Goal: Check status: Check status

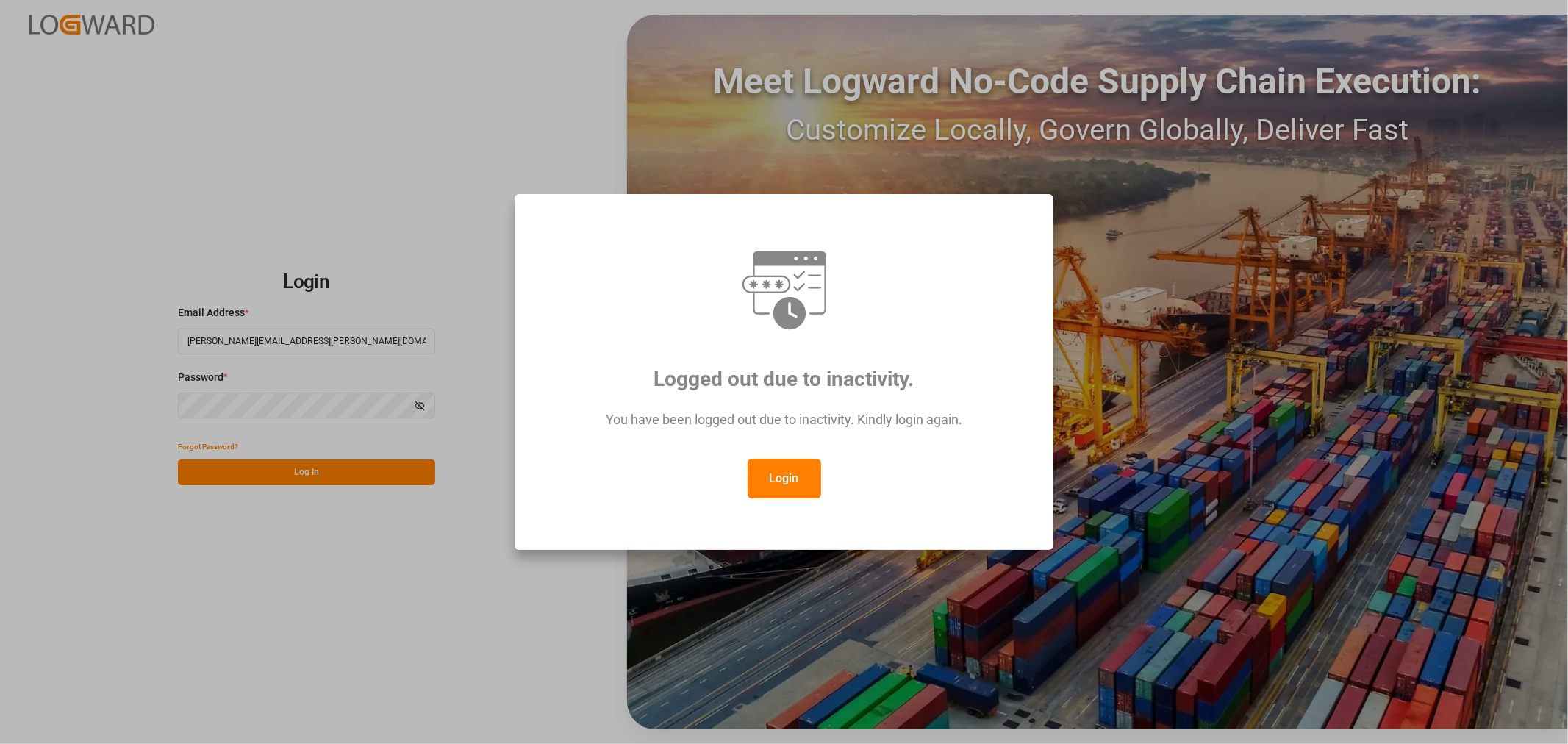
click at [786, 482] on button "Login" at bounding box center [785, 478] width 74 height 40
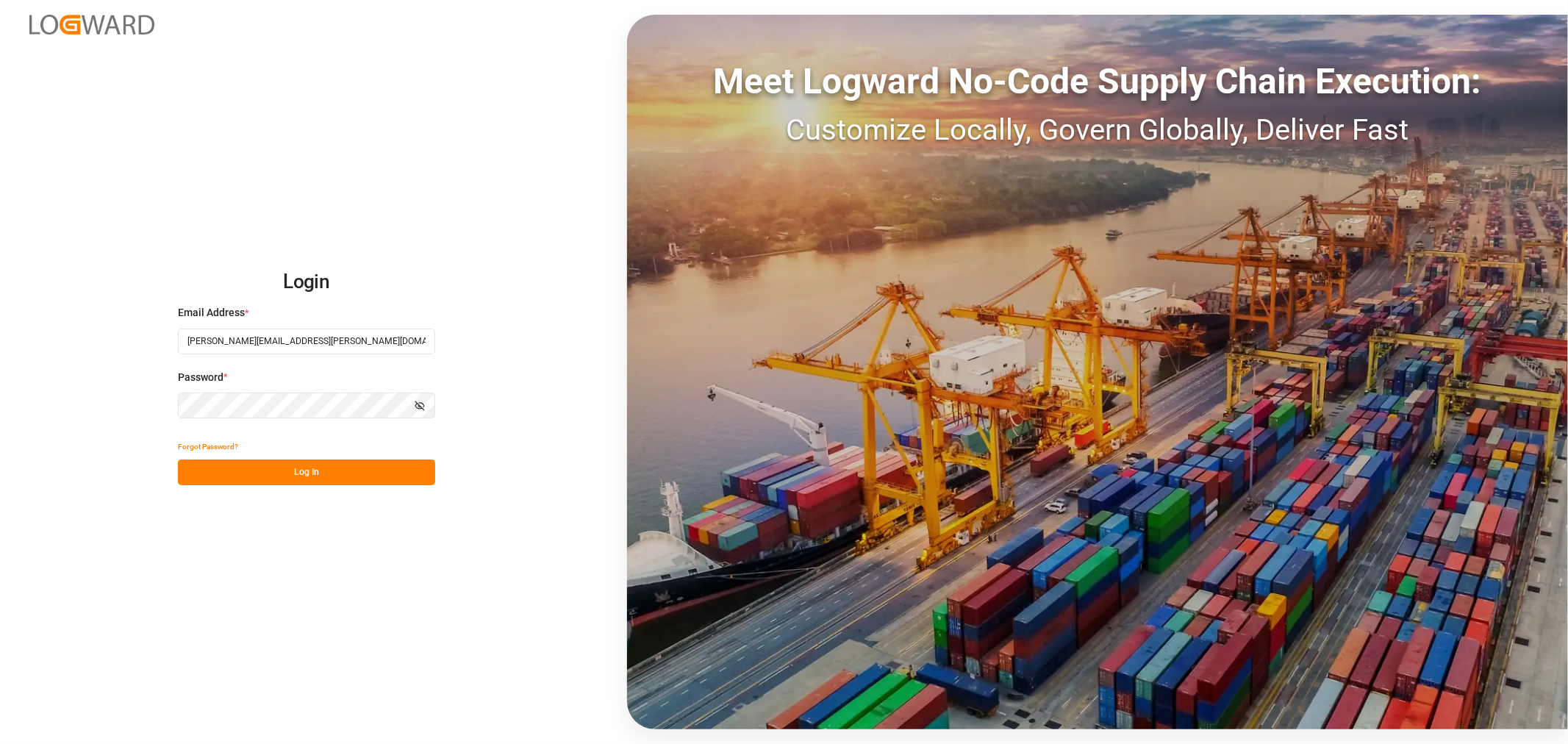
click at [278, 467] on button "Log In" at bounding box center [306, 472] width 258 height 26
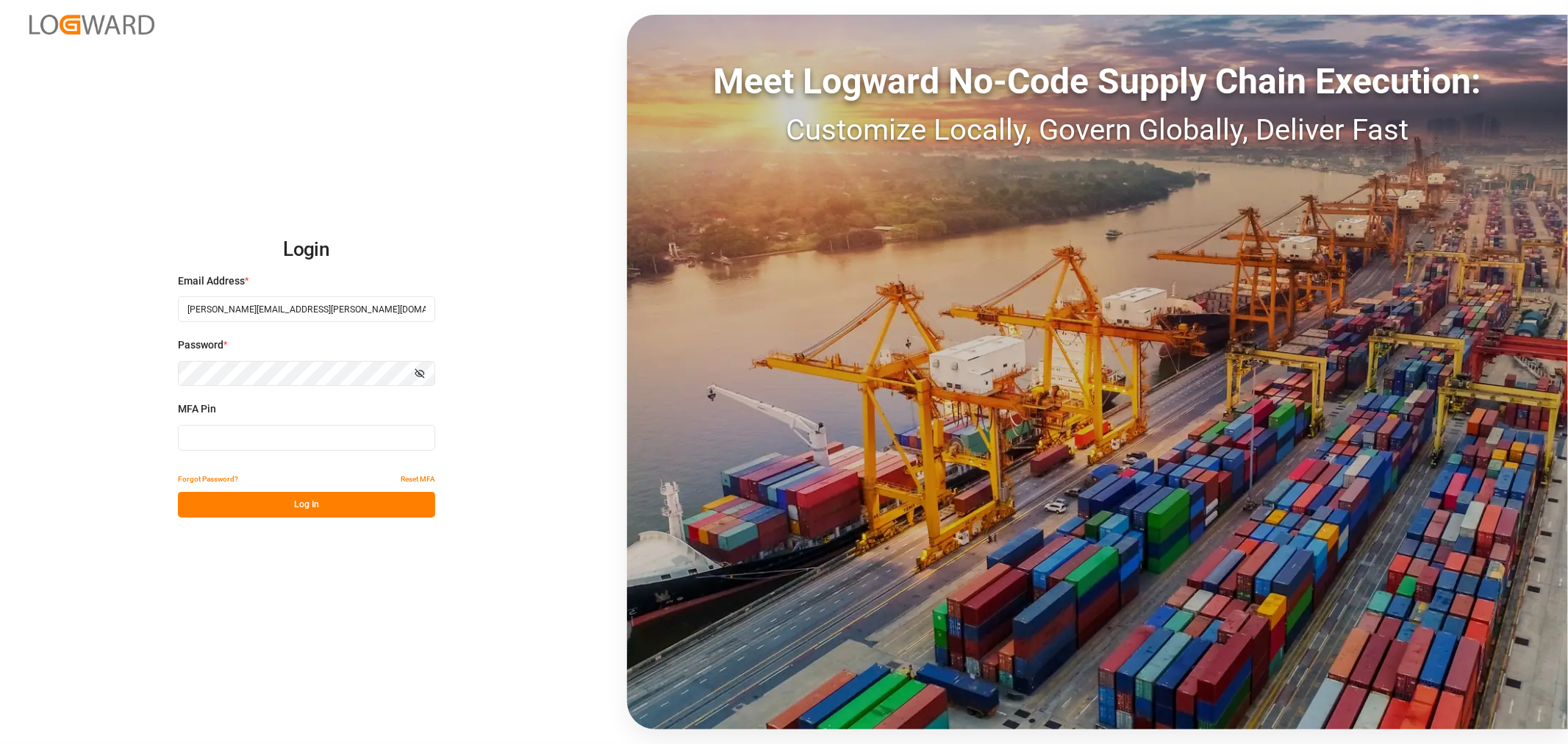
click at [286, 440] on input at bounding box center [306, 438] width 258 height 26
type input "299535"
click at [268, 503] on button "Log In" at bounding box center [306, 505] width 258 height 26
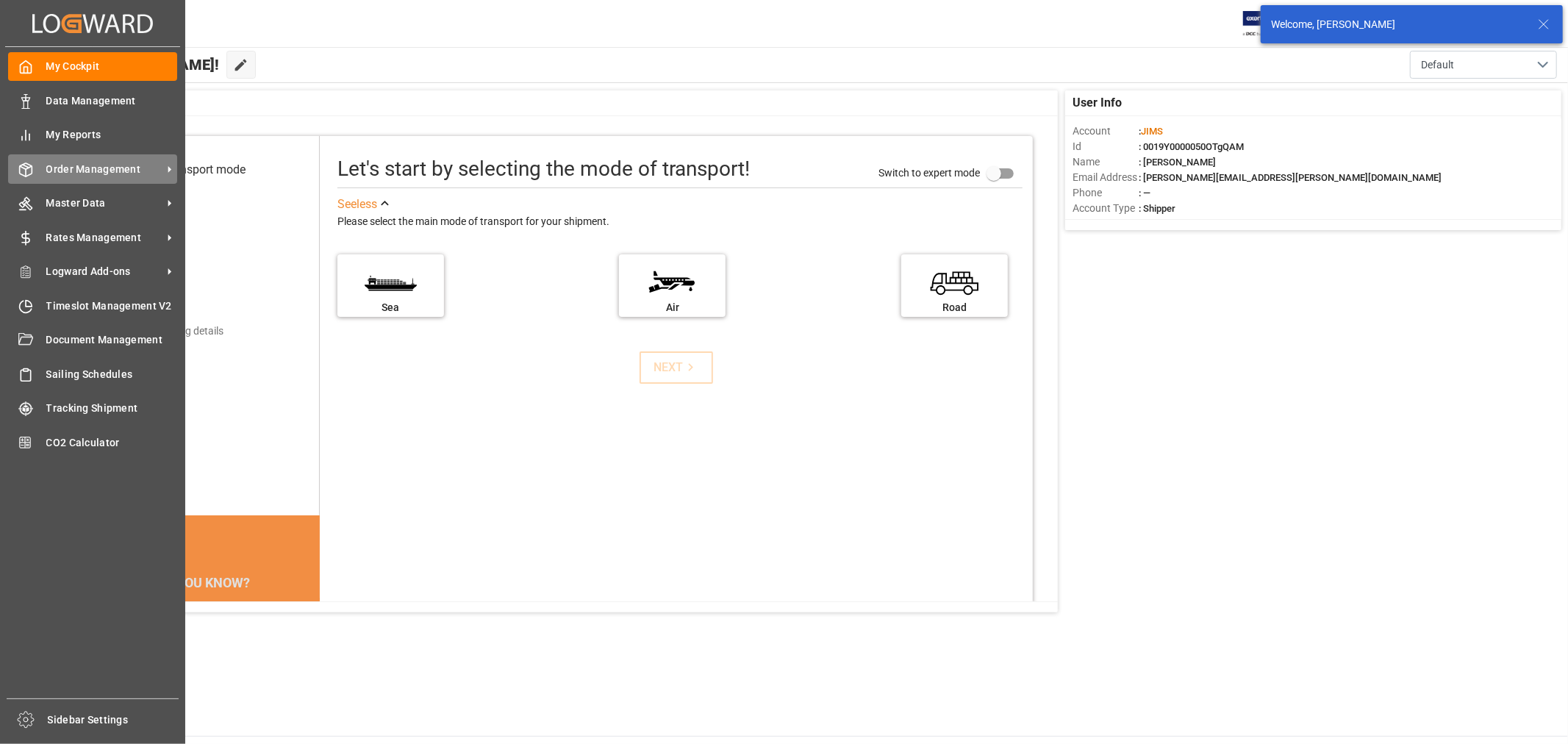
click at [96, 165] on span "Order Management" at bounding box center [104, 169] width 116 height 15
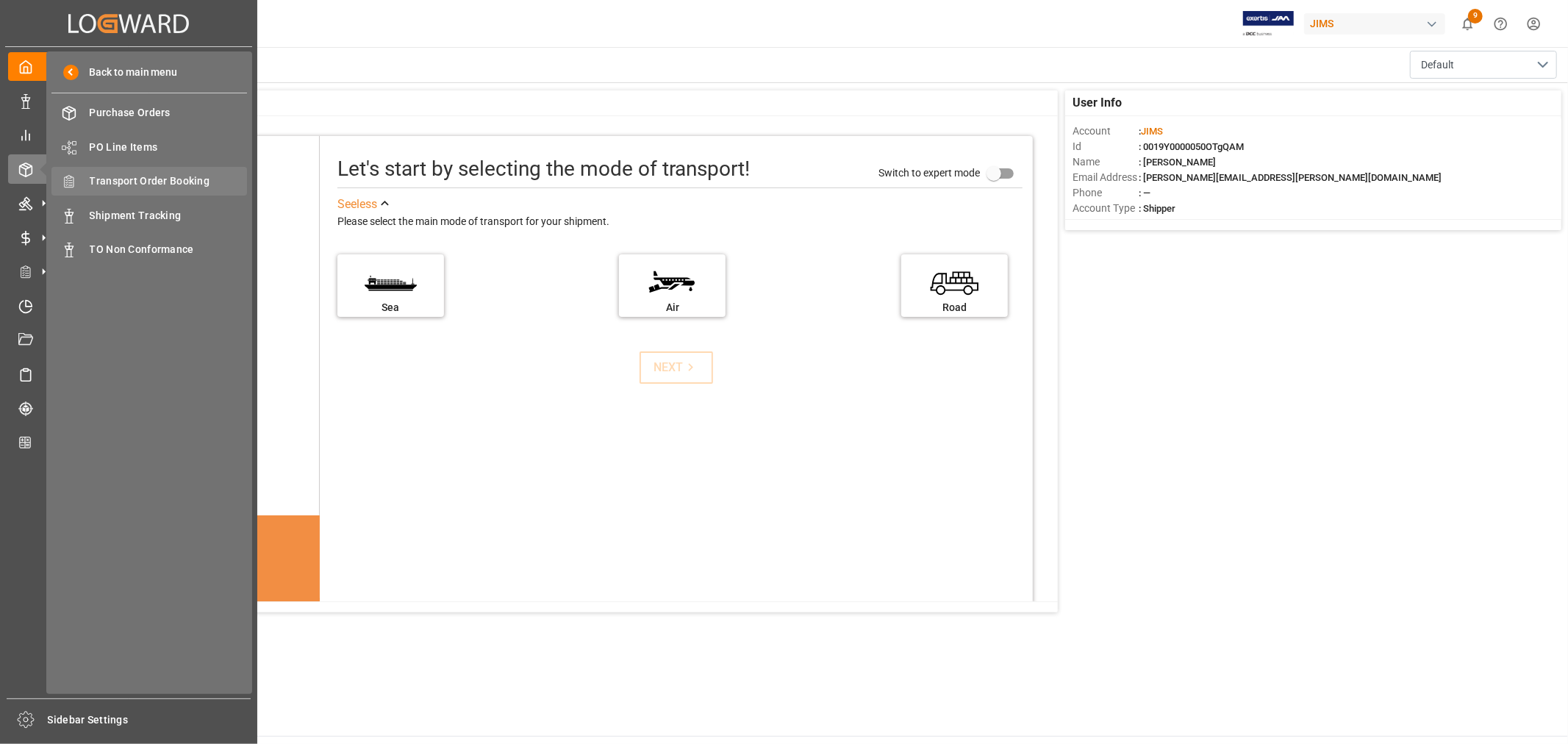
click at [170, 179] on span "Transport Order Booking" at bounding box center [169, 181] width 158 height 15
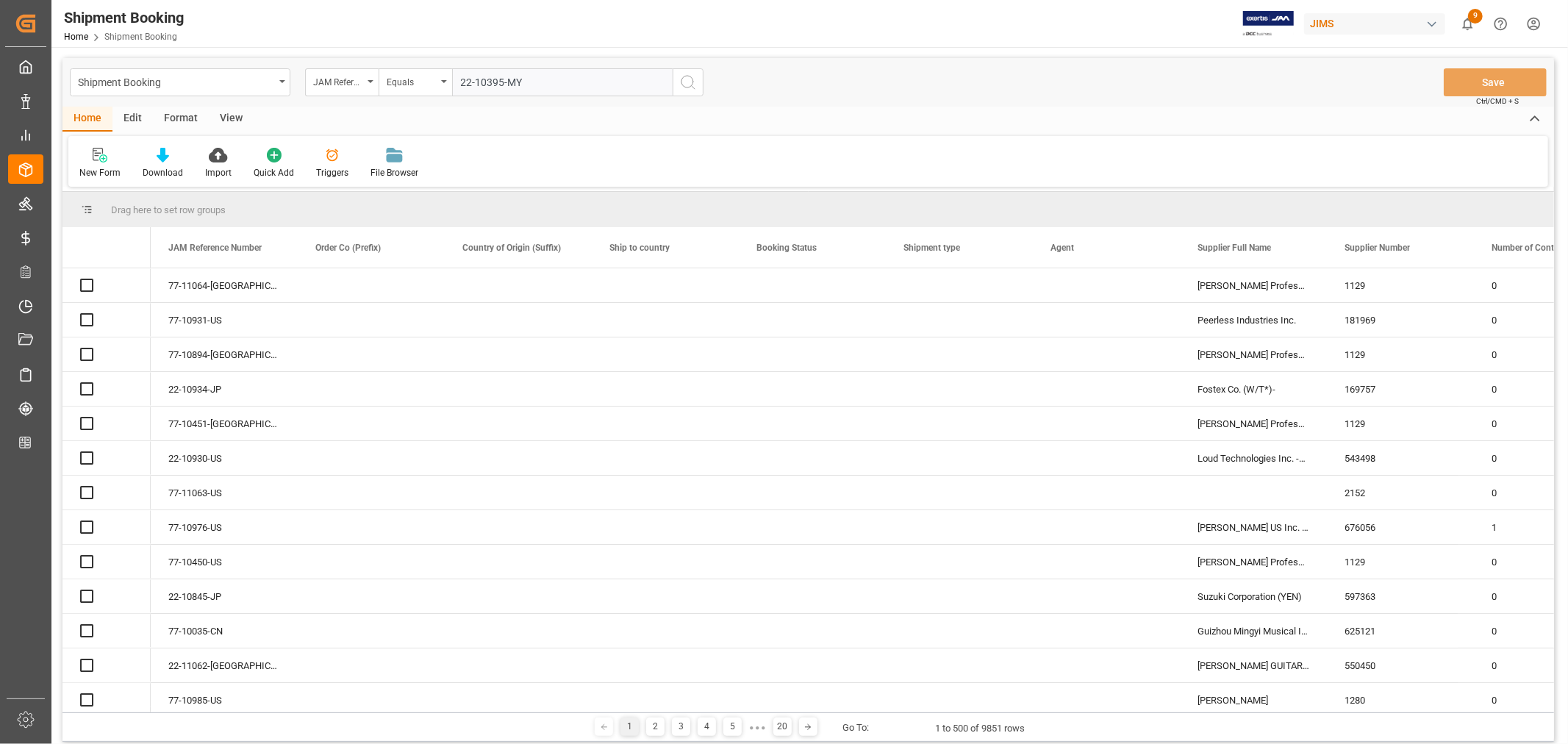
type input "22-10395-MY"
click at [687, 79] on icon "search button" at bounding box center [688, 82] width 18 height 18
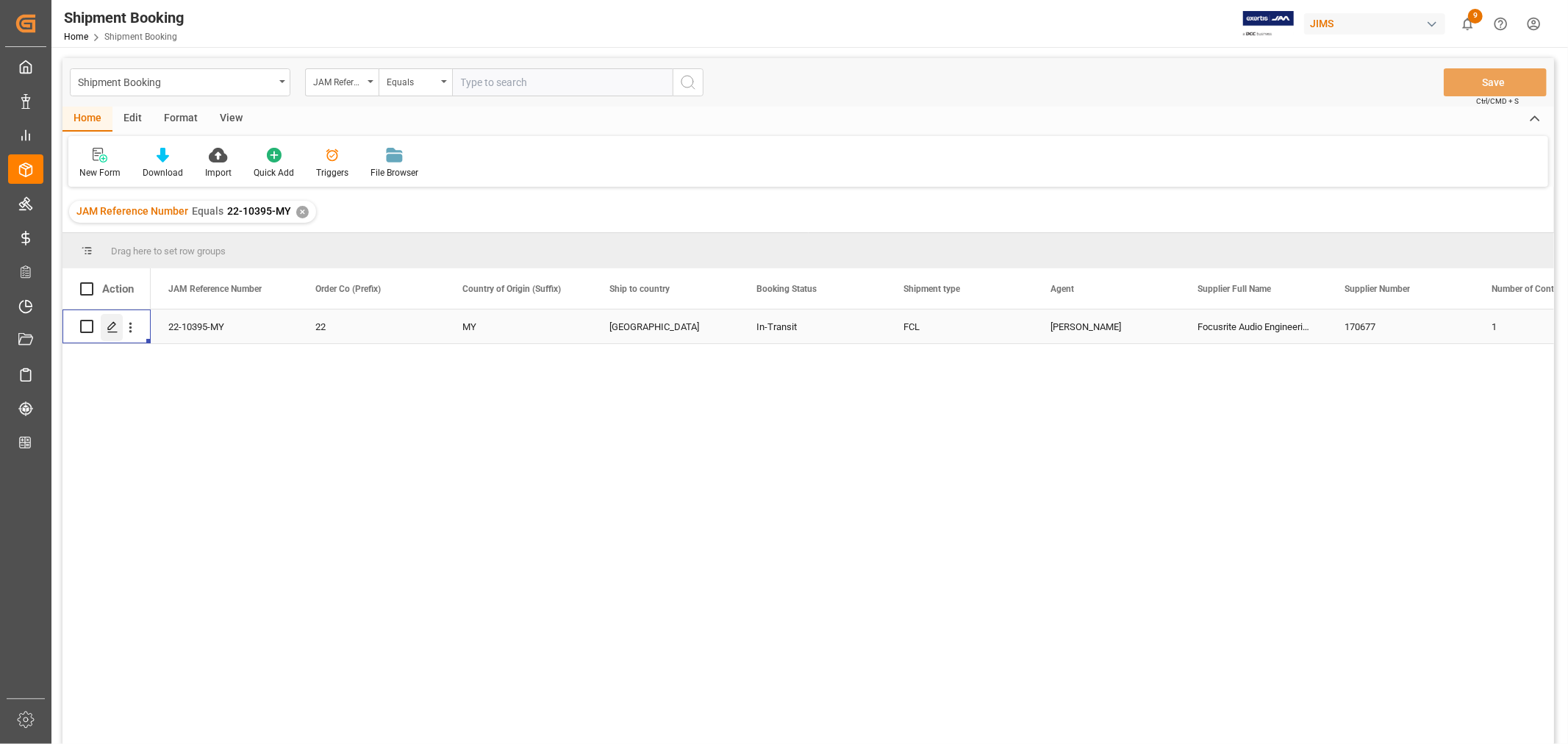
click at [114, 326] on polygon "Press SPACE to select this row." at bounding box center [111, 326] width 7 height 7
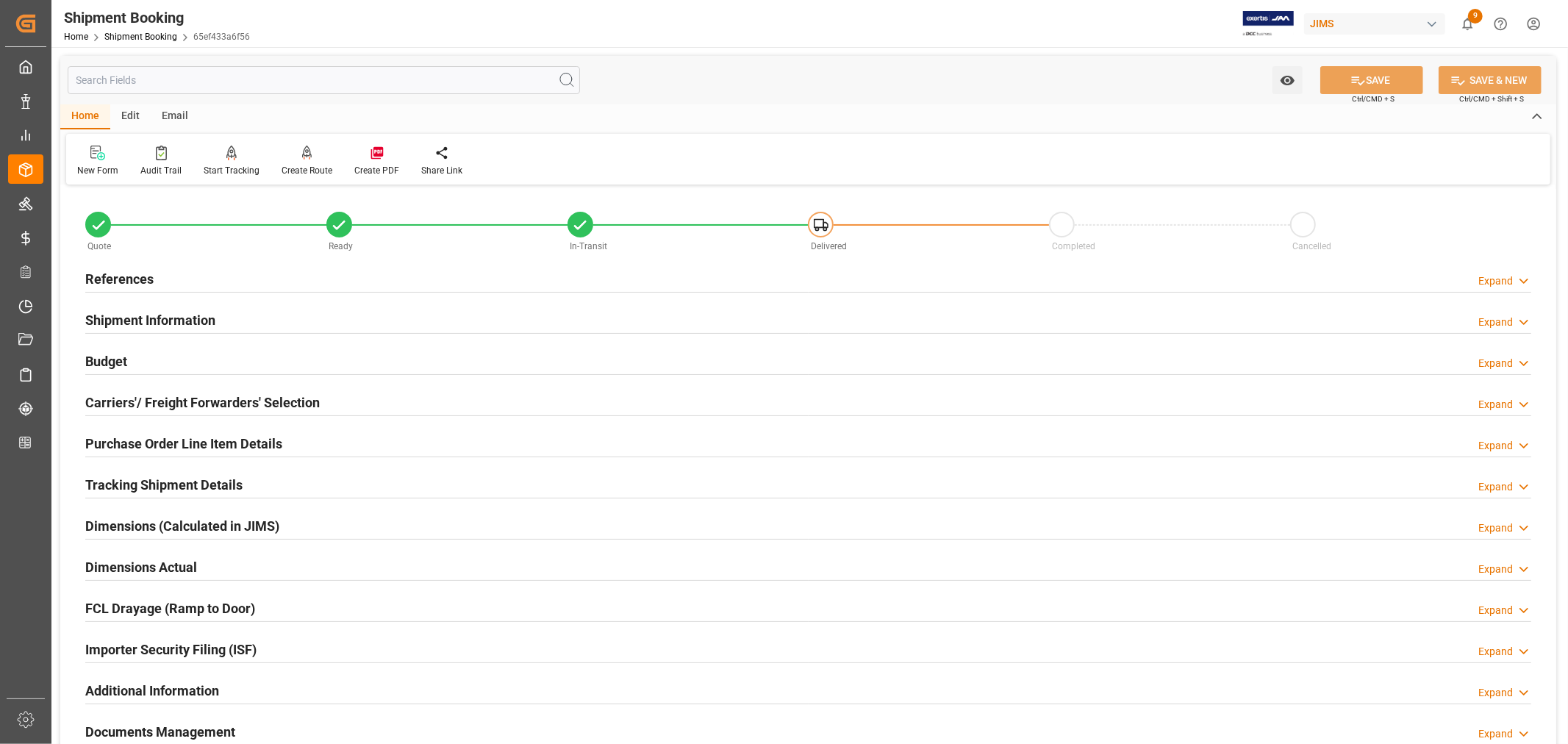
click at [128, 487] on h2 "Tracking Shipment Details" at bounding box center [164, 485] width 158 height 20
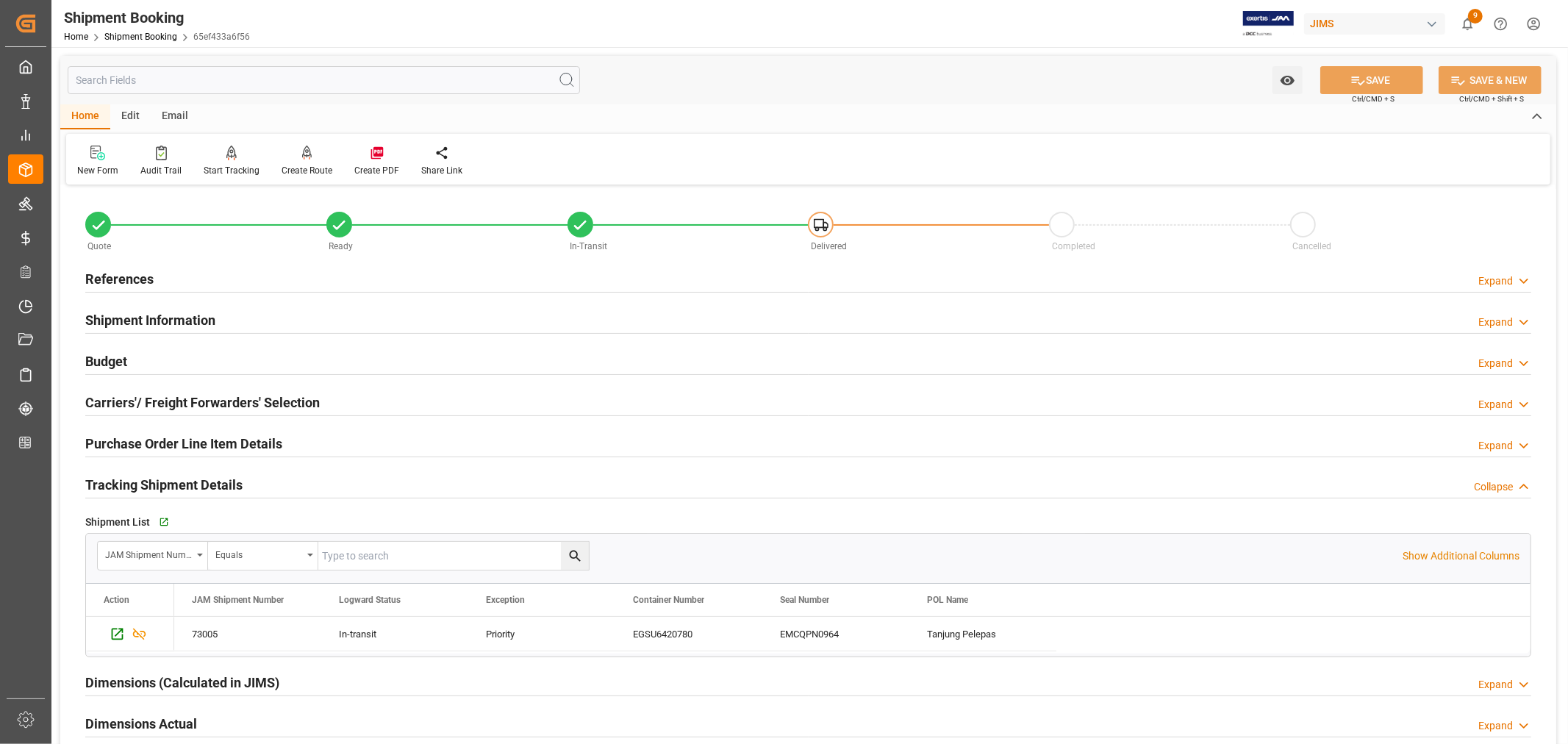
click at [128, 487] on h2 "Tracking Shipment Details" at bounding box center [164, 485] width 158 height 20
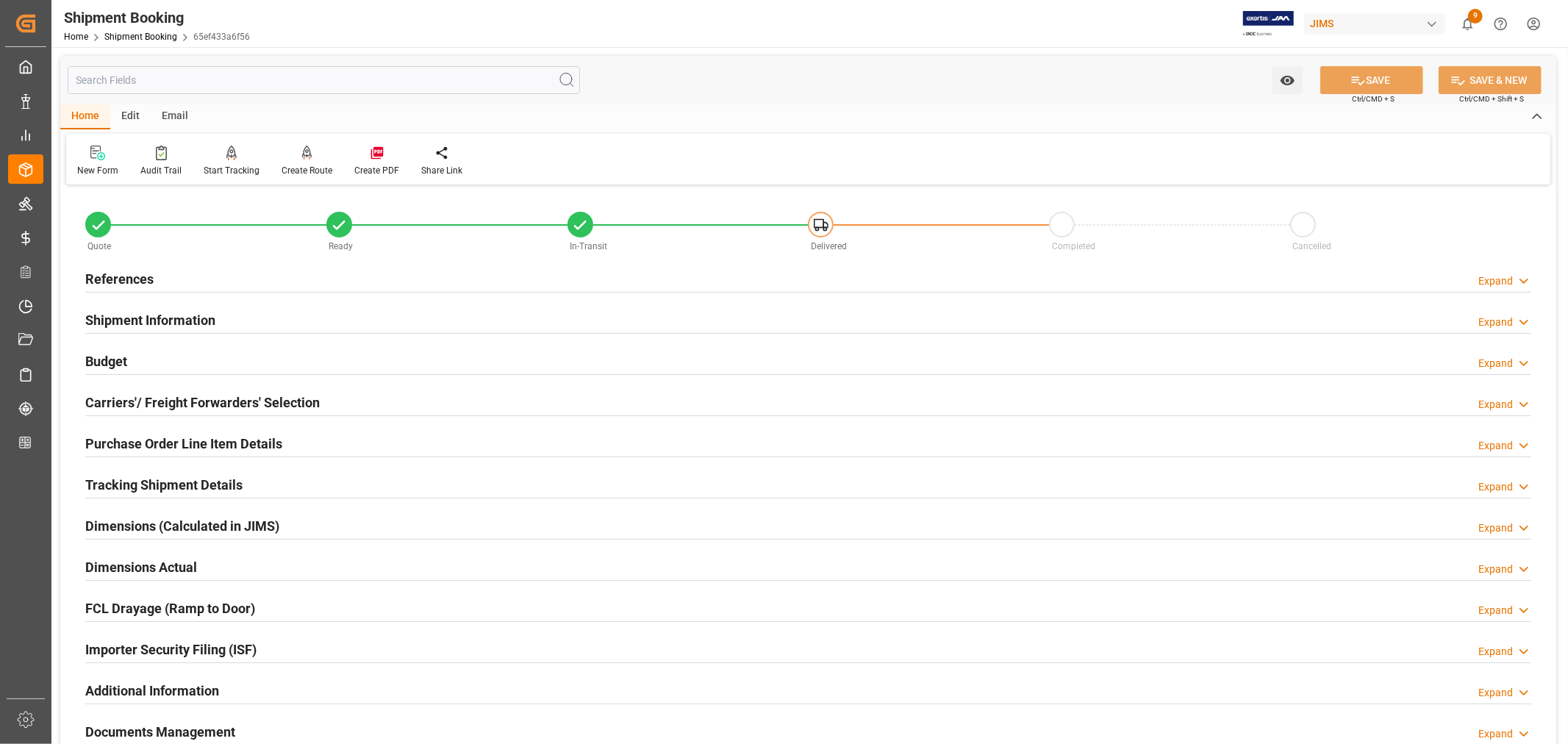
click at [159, 442] on h2 "Purchase Order Line Item Details" at bounding box center [184, 443] width 197 height 20
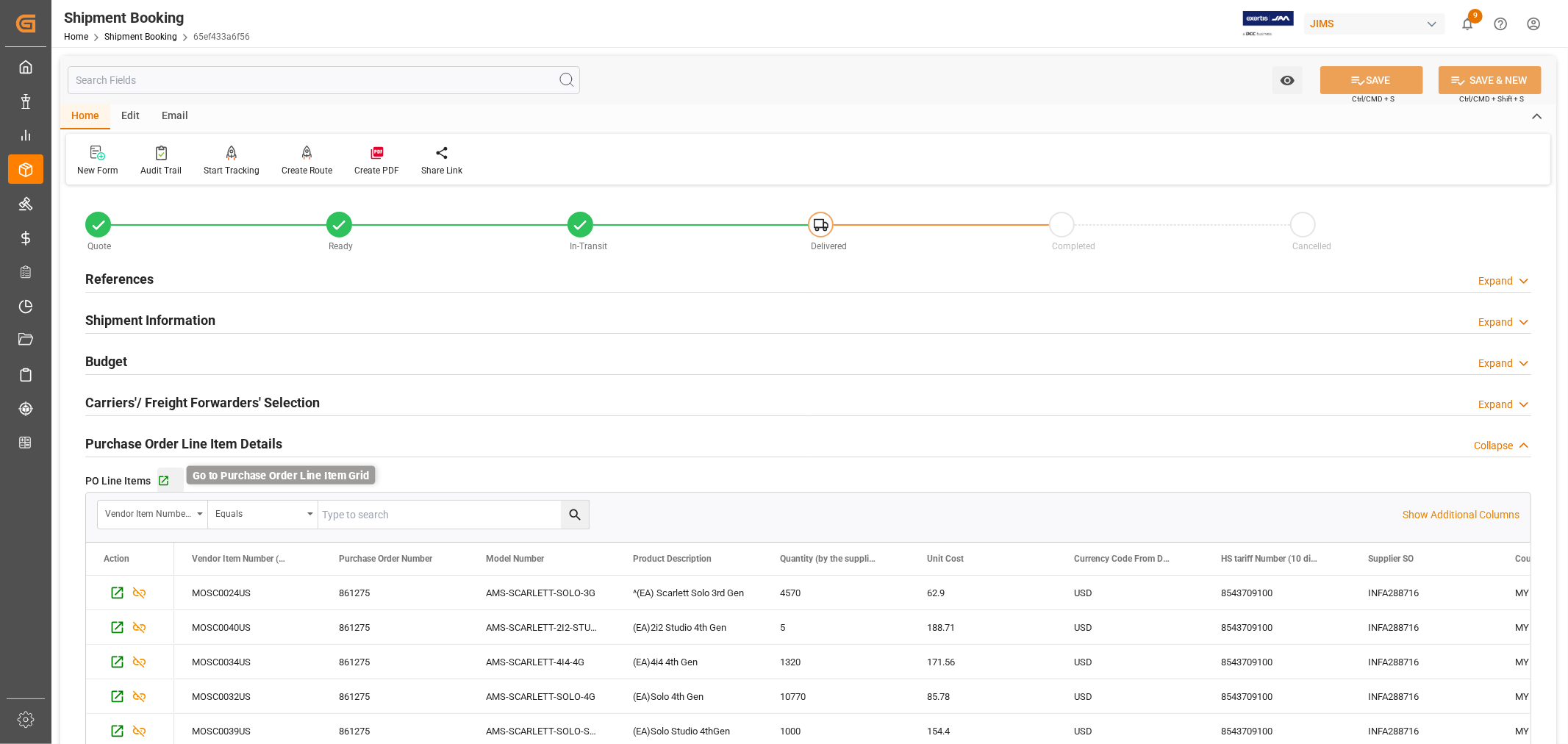
click at [159, 479] on icon "button" at bounding box center [164, 482] width 13 height 13
click at [165, 446] on h2 "Purchase Order Line Item Details" at bounding box center [184, 443] width 197 height 20
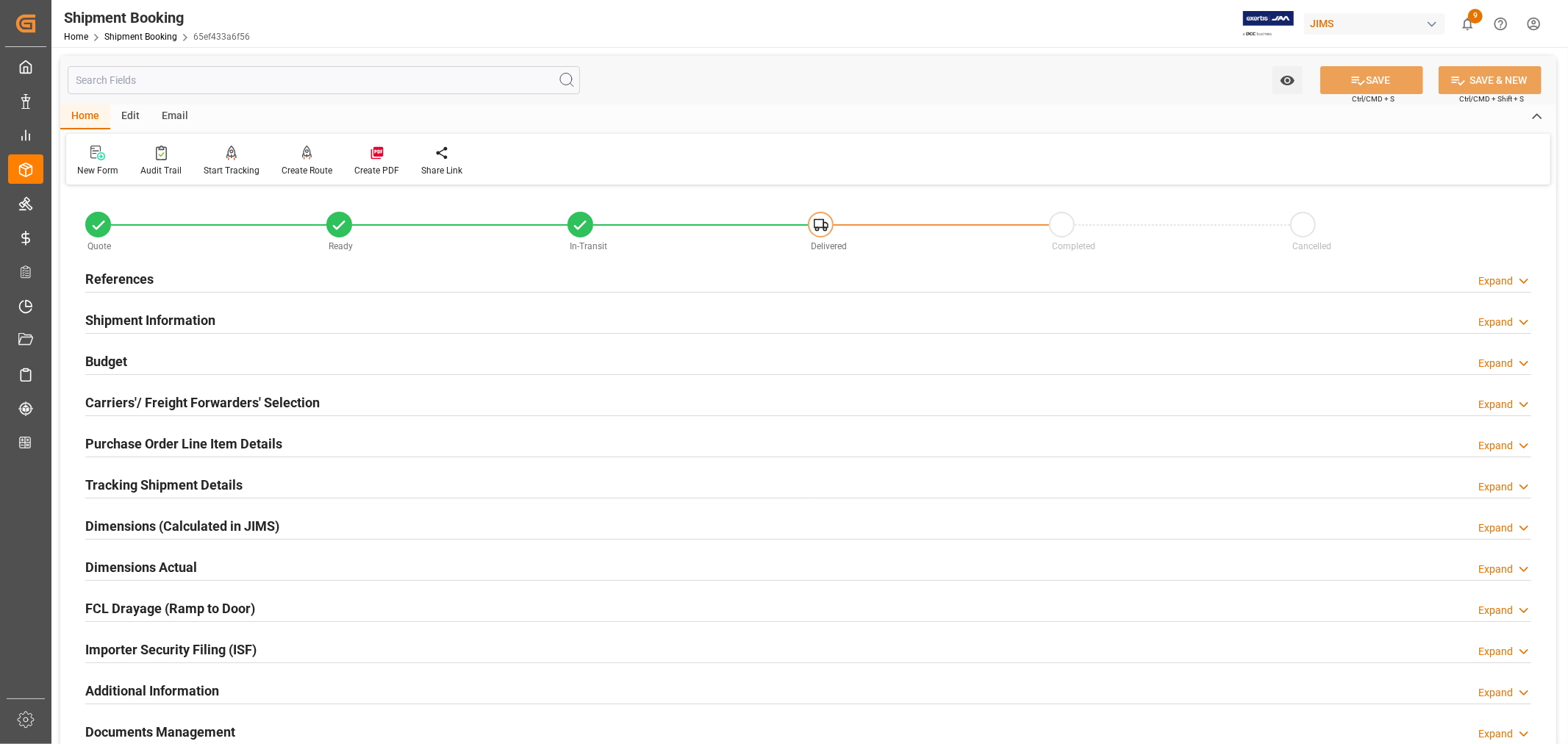
click at [134, 259] on div "References Expand" at bounding box center [808, 278] width 1466 height 41
click at [134, 273] on h2 "References" at bounding box center [119, 278] width 68 height 20
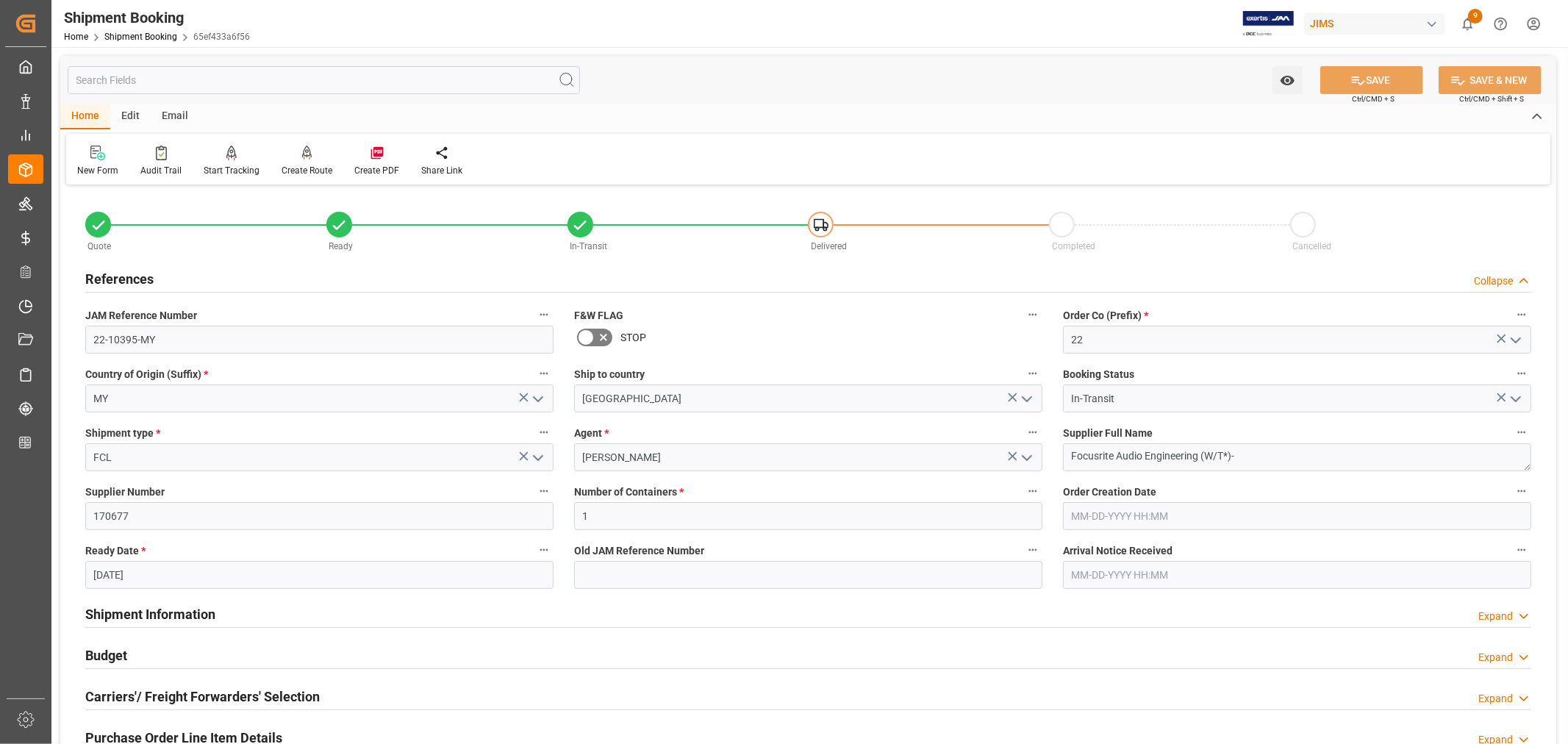
click at [134, 273] on h2 "References" at bounding box center [119, 278] width 68 height 20
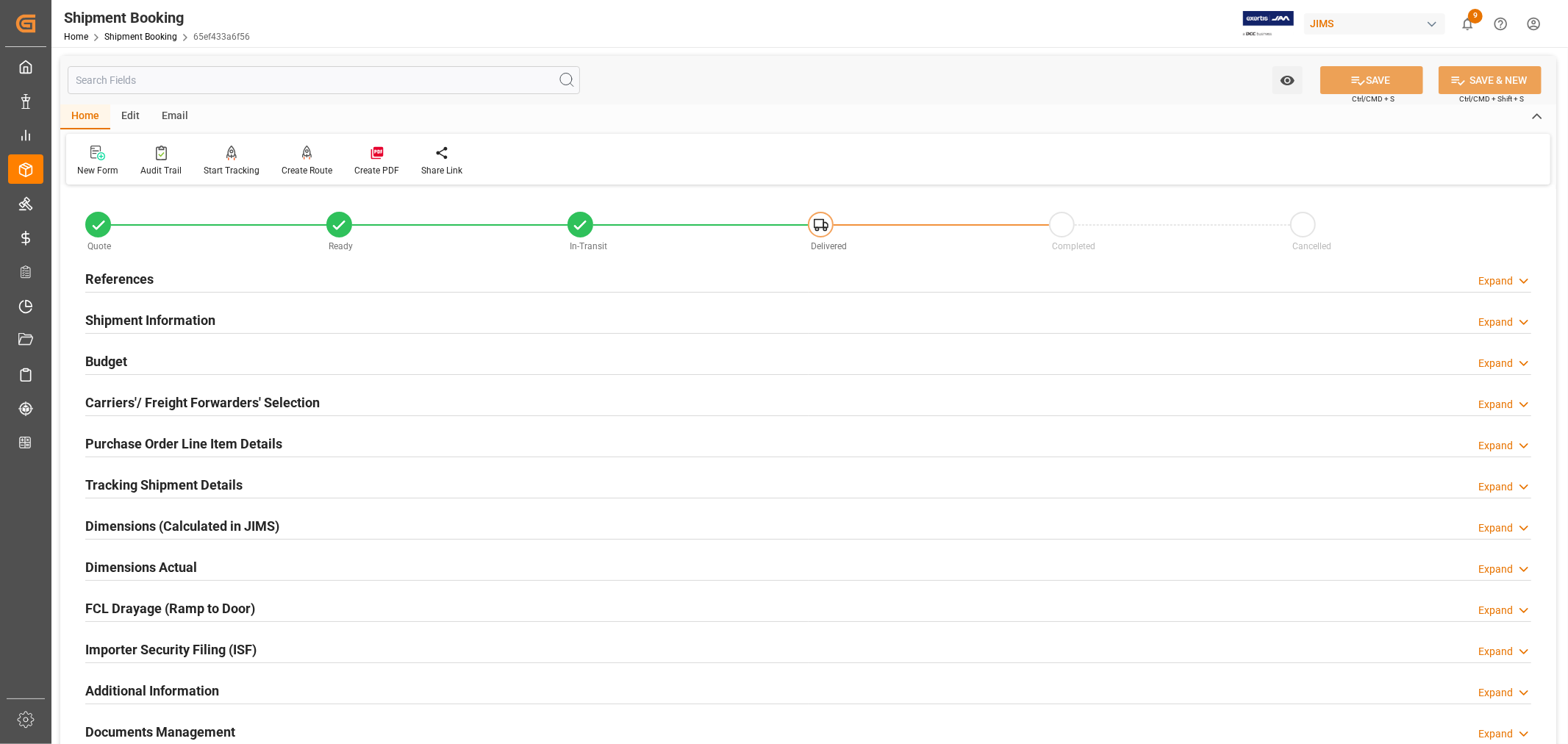
click at [152, 314] on h2 "Shipment Information" at bounding box center [150, 320] width 130 height 20
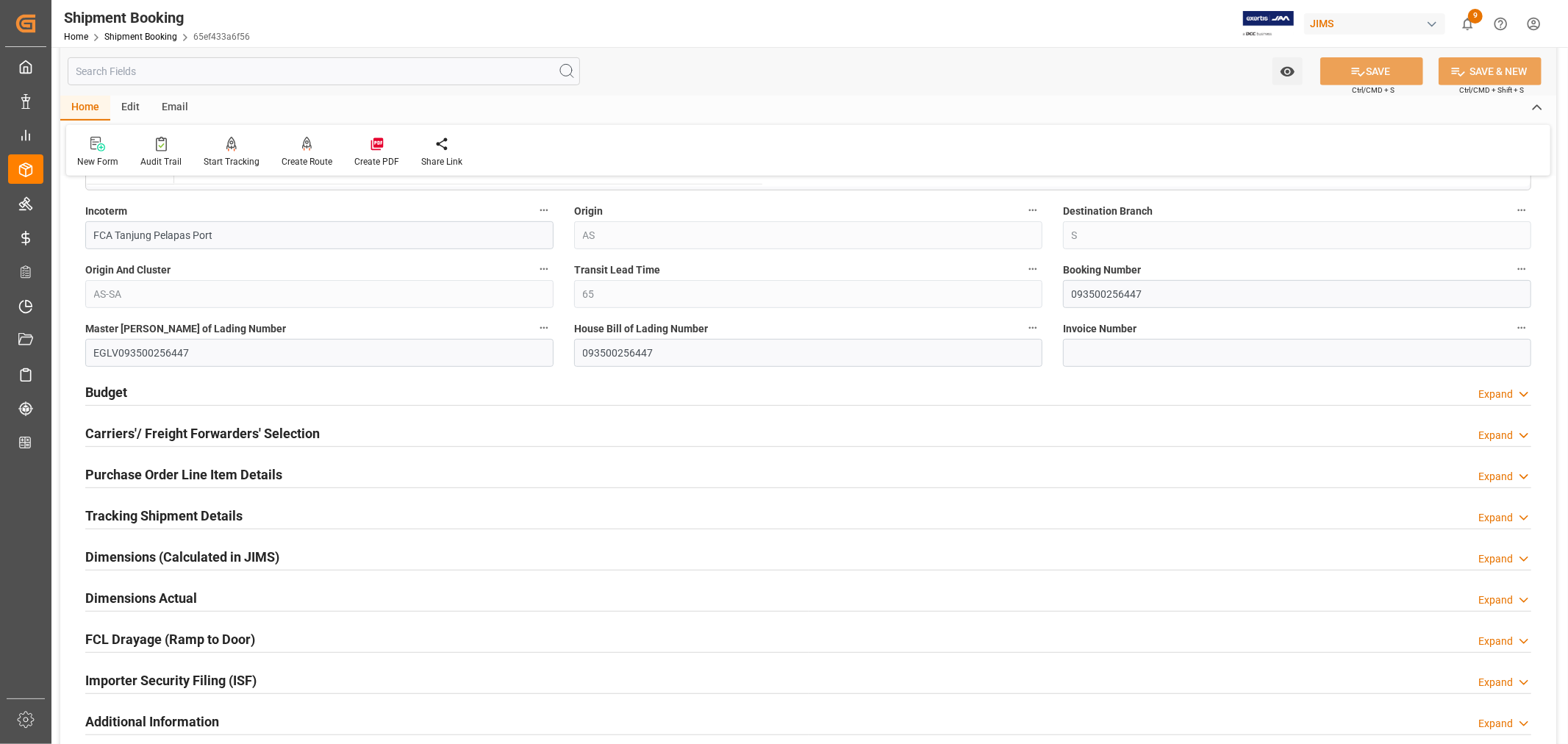
scroll to position [571, 0]
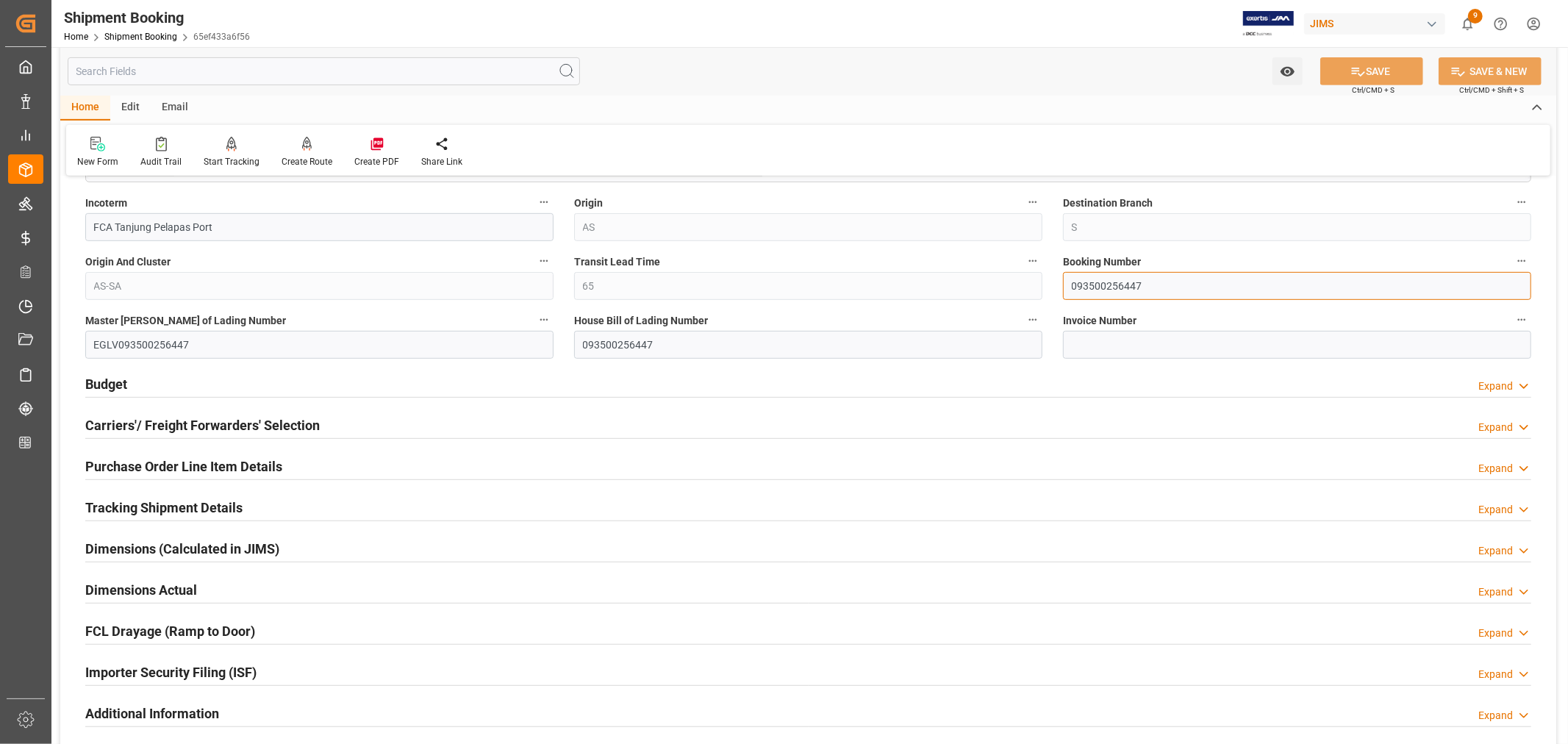
click at [1103, 286] on input "093500256447" at bounding box center [1297, 286] width 468 height 28
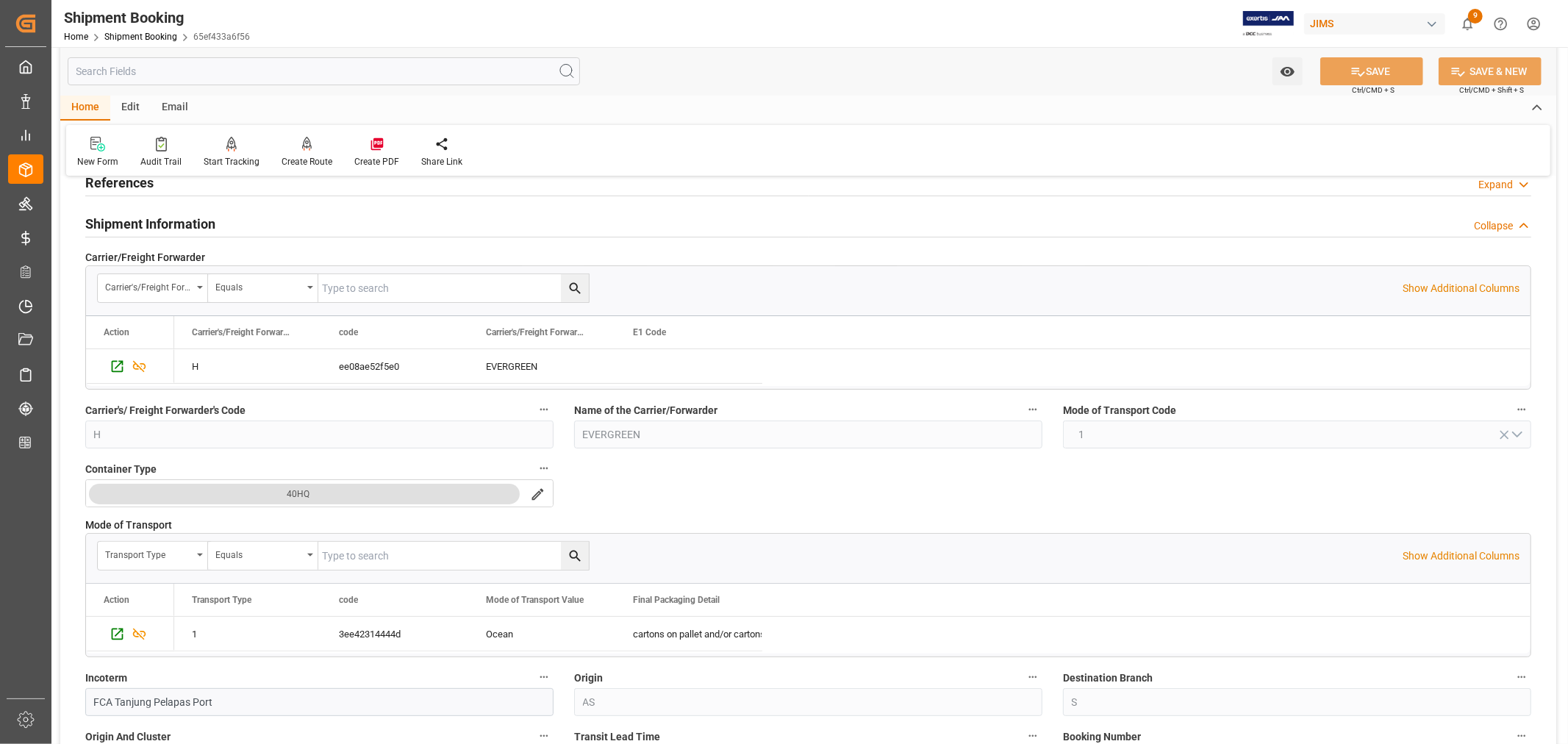
scroll to position [0, 0]
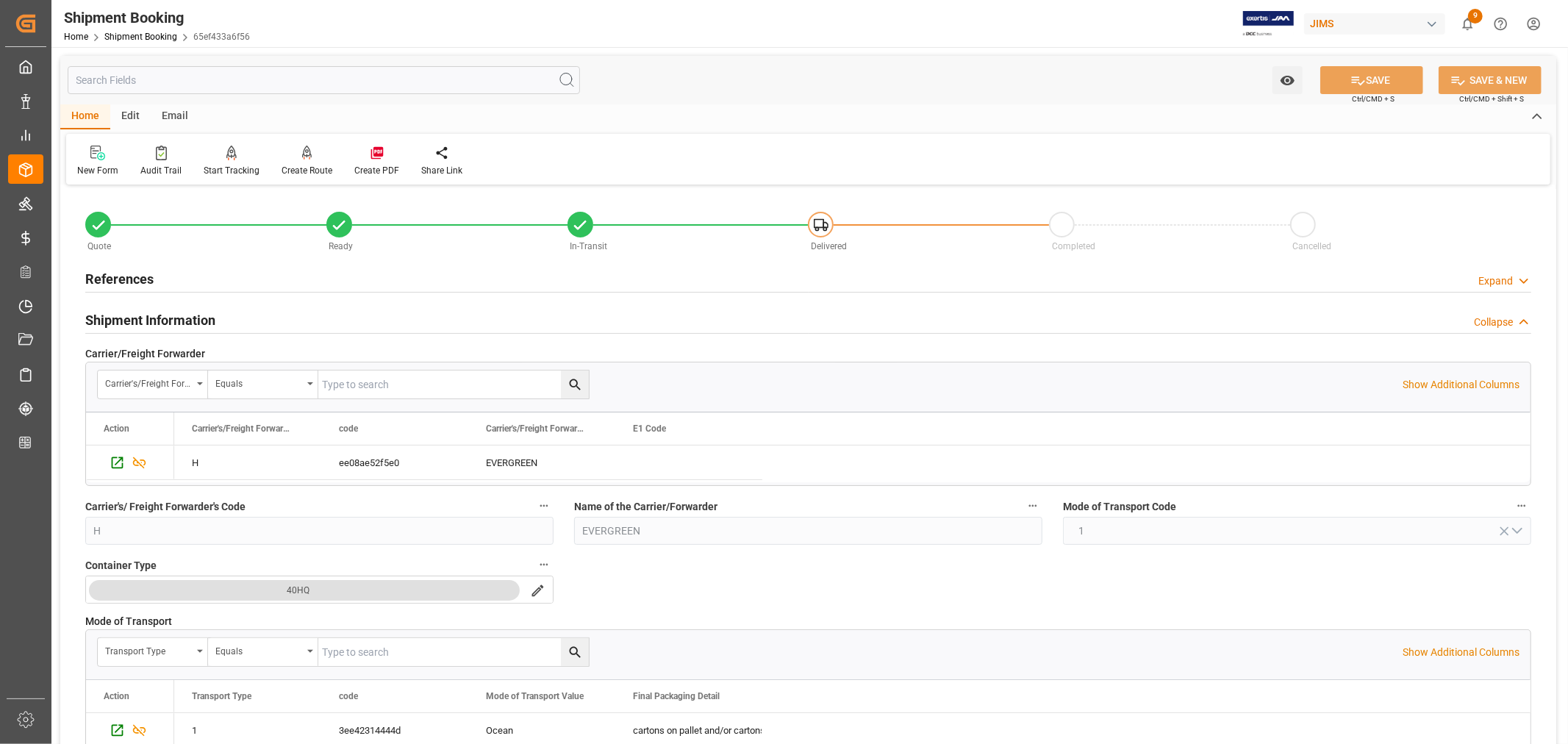
click at [214, 317] on h2 "Shipment Information" at bounding box center [150, 320] width 130 height 20
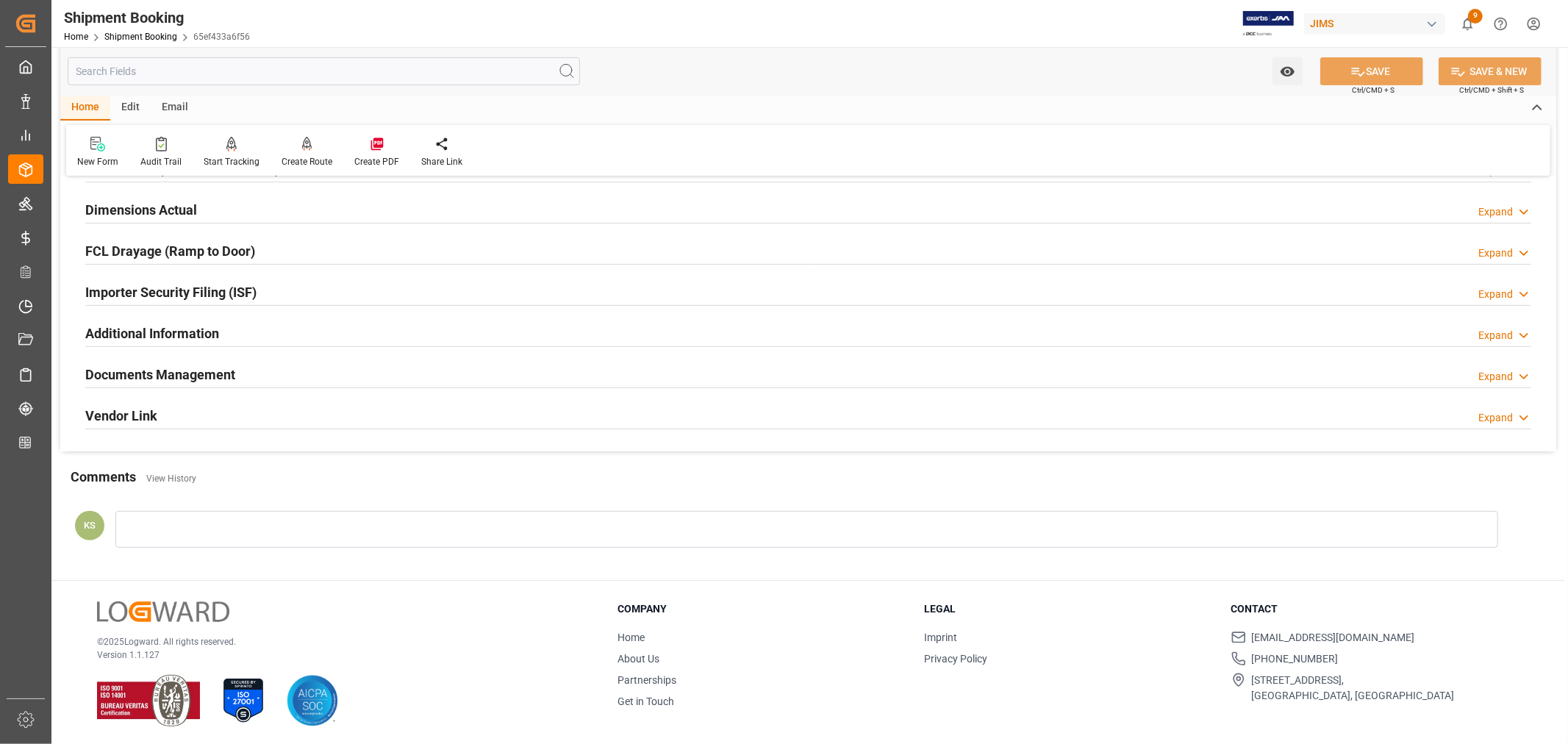
scroll to position [361, 0]
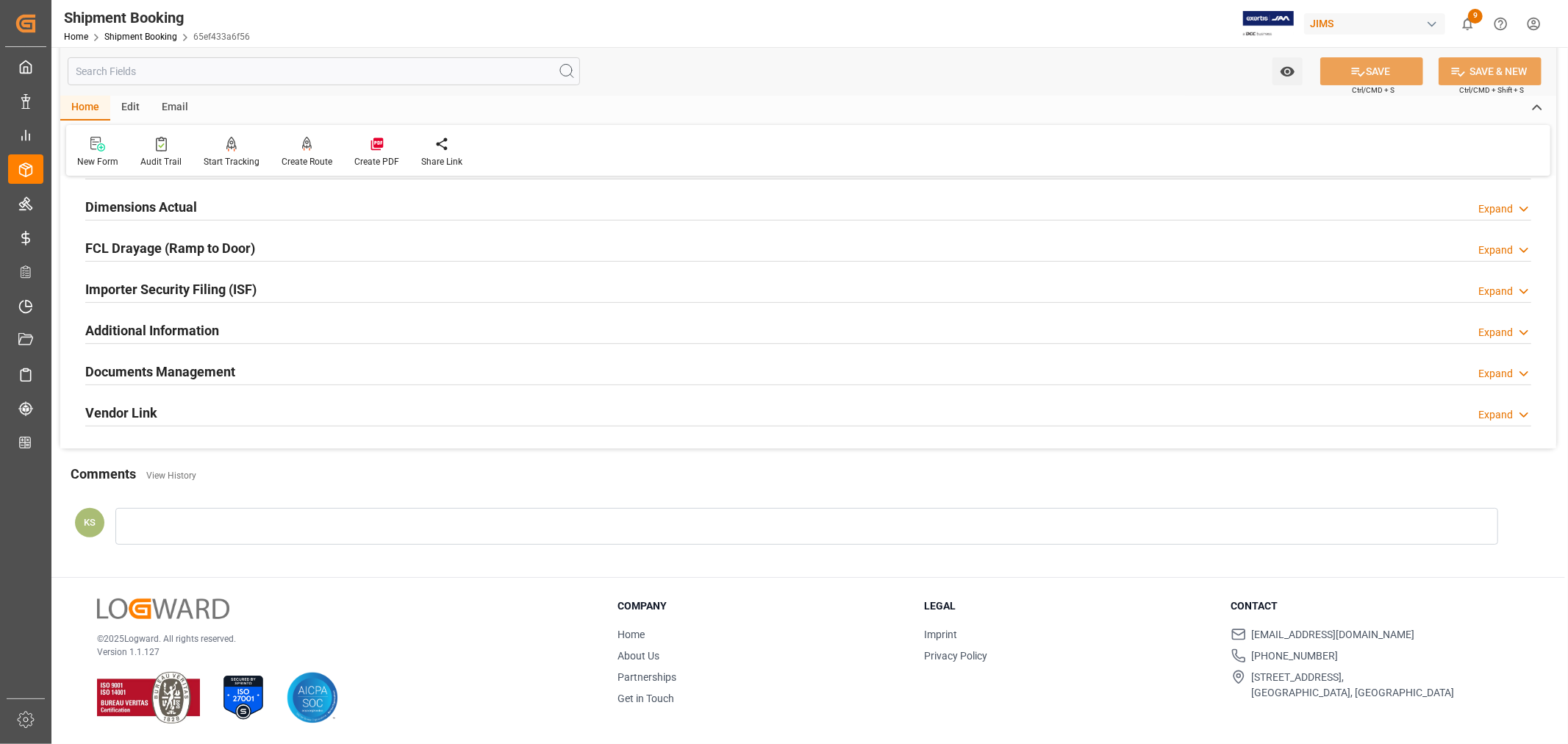
click at [691, 373] on div "Documents Management Expand" at bounding box center [809, 370] width 1446 height 28
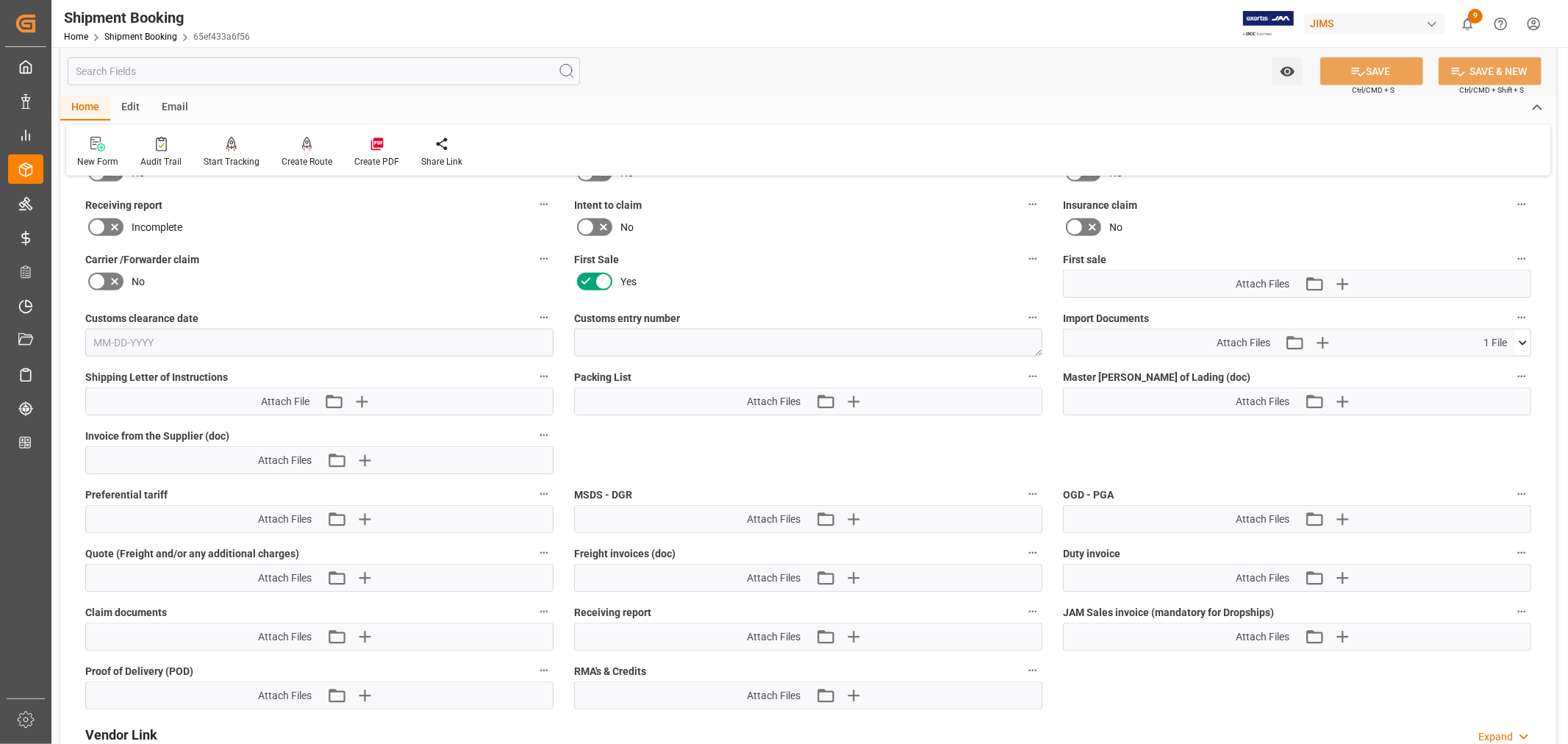
scroll to position [687, 0]
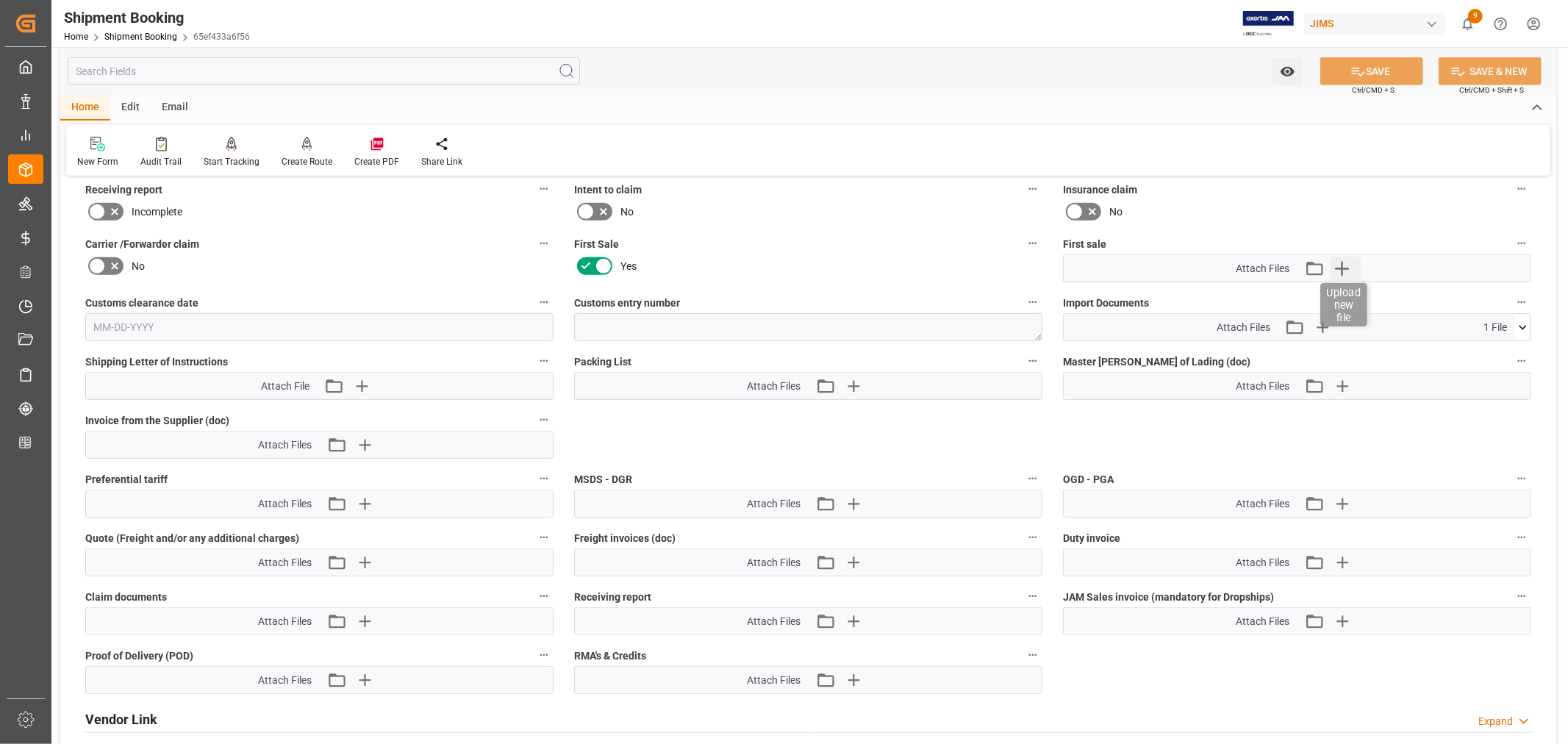
click at [1339, 266] on icon "button" at bounding box center [1342, 268] width 23 height 23
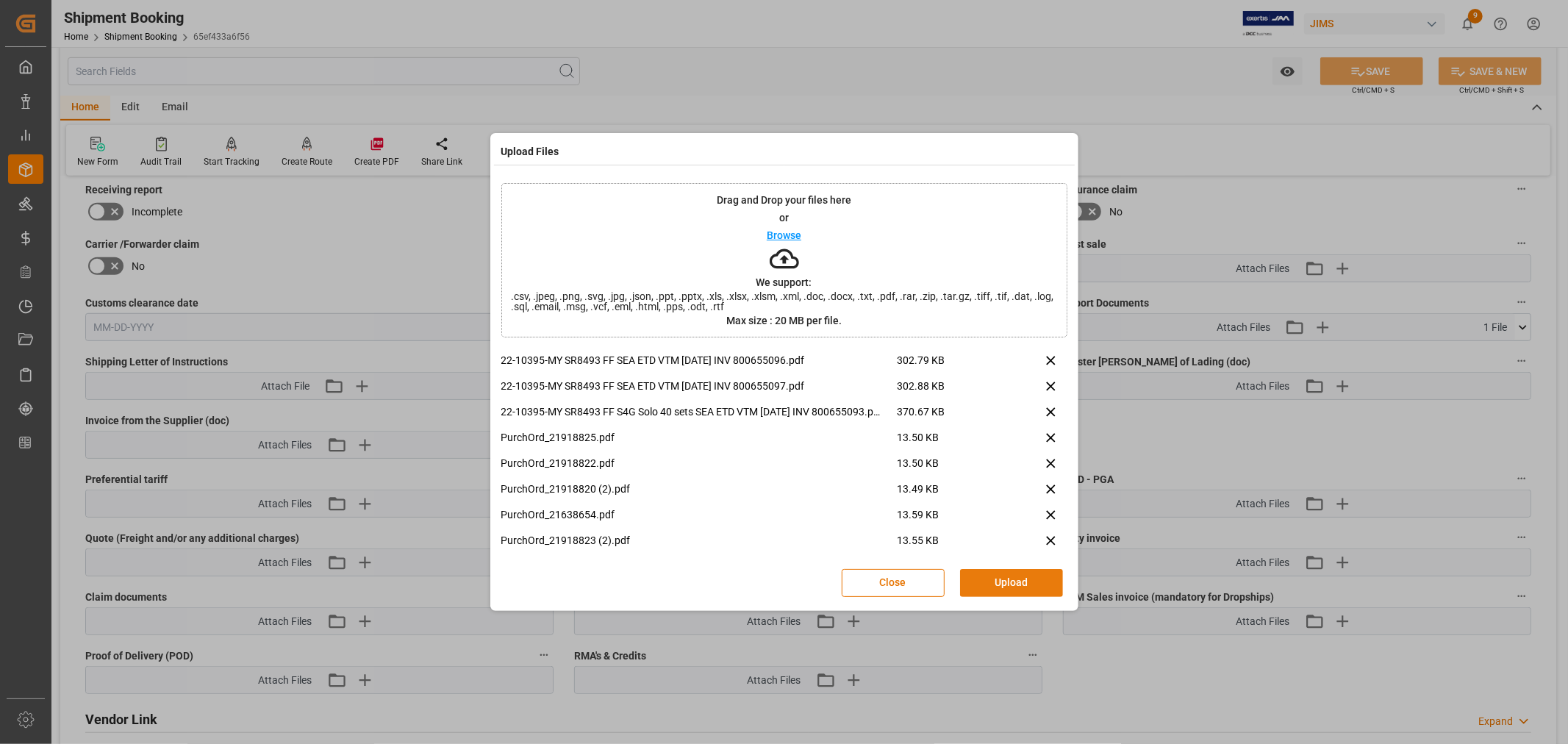
click at [1003, 584] on button "Upload" at bounding box center [1011, 582] width 103 height 28
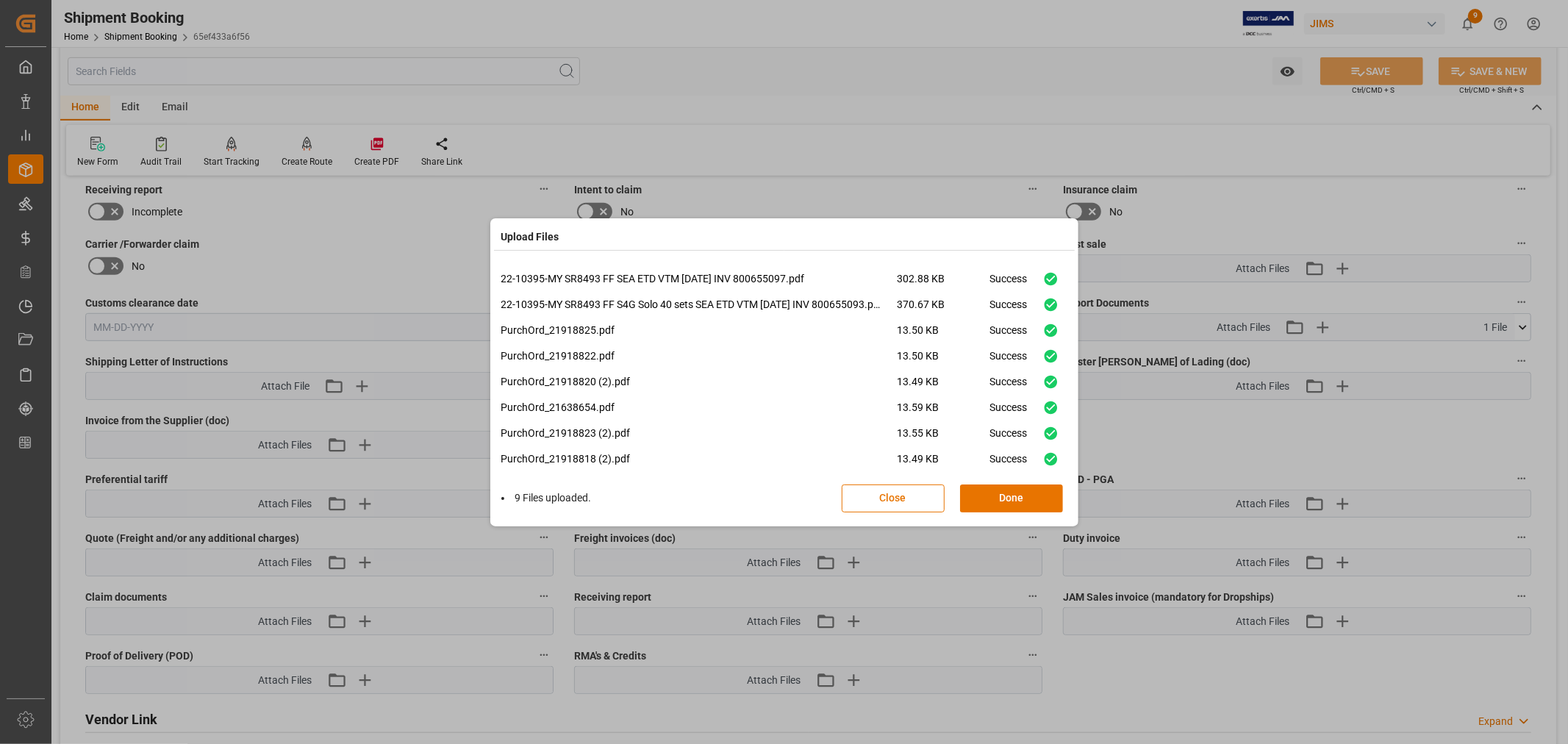
scroll to position [35, 0]
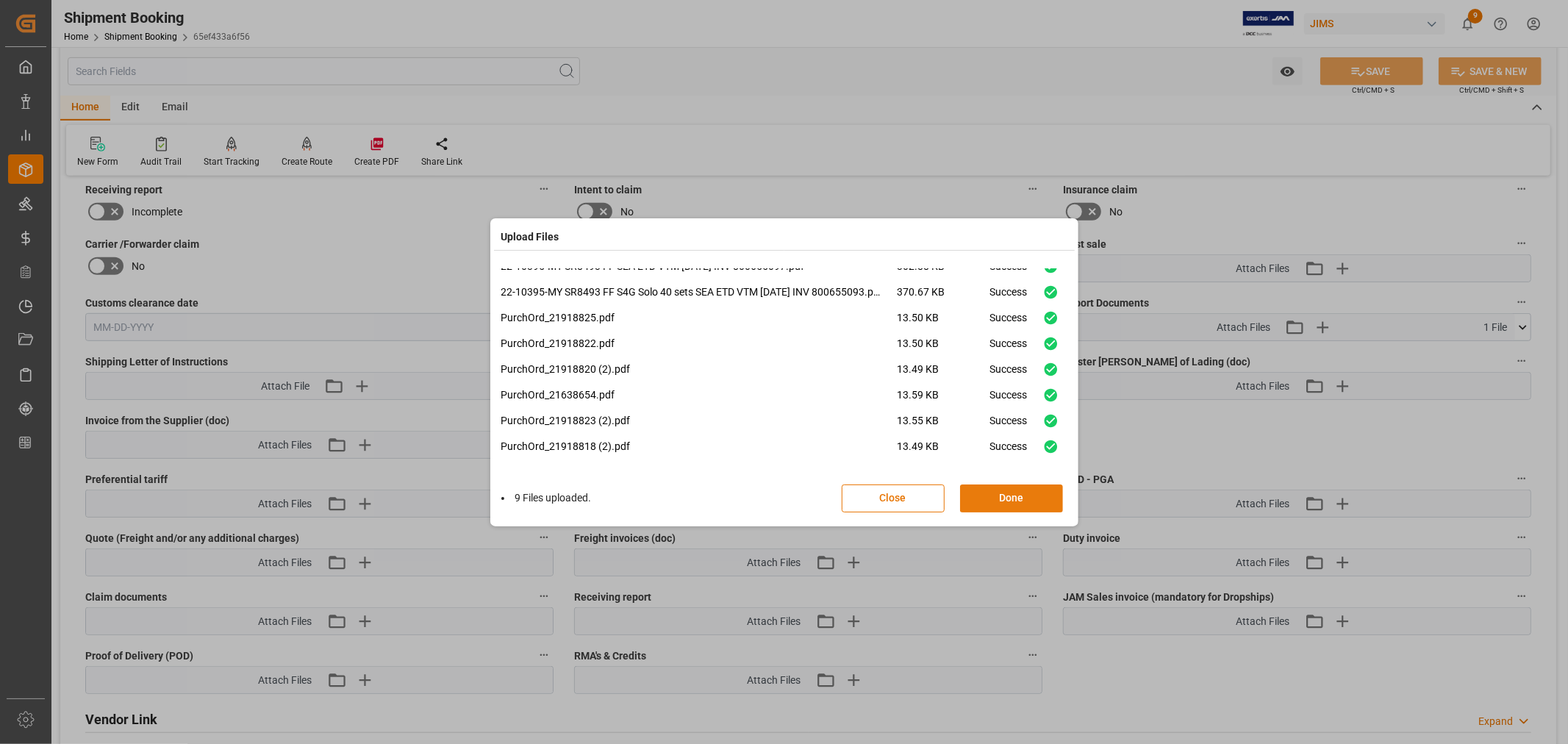
click at [1008, 496] on button "Done" at bounding box center [1011, 498] width 103 height 28
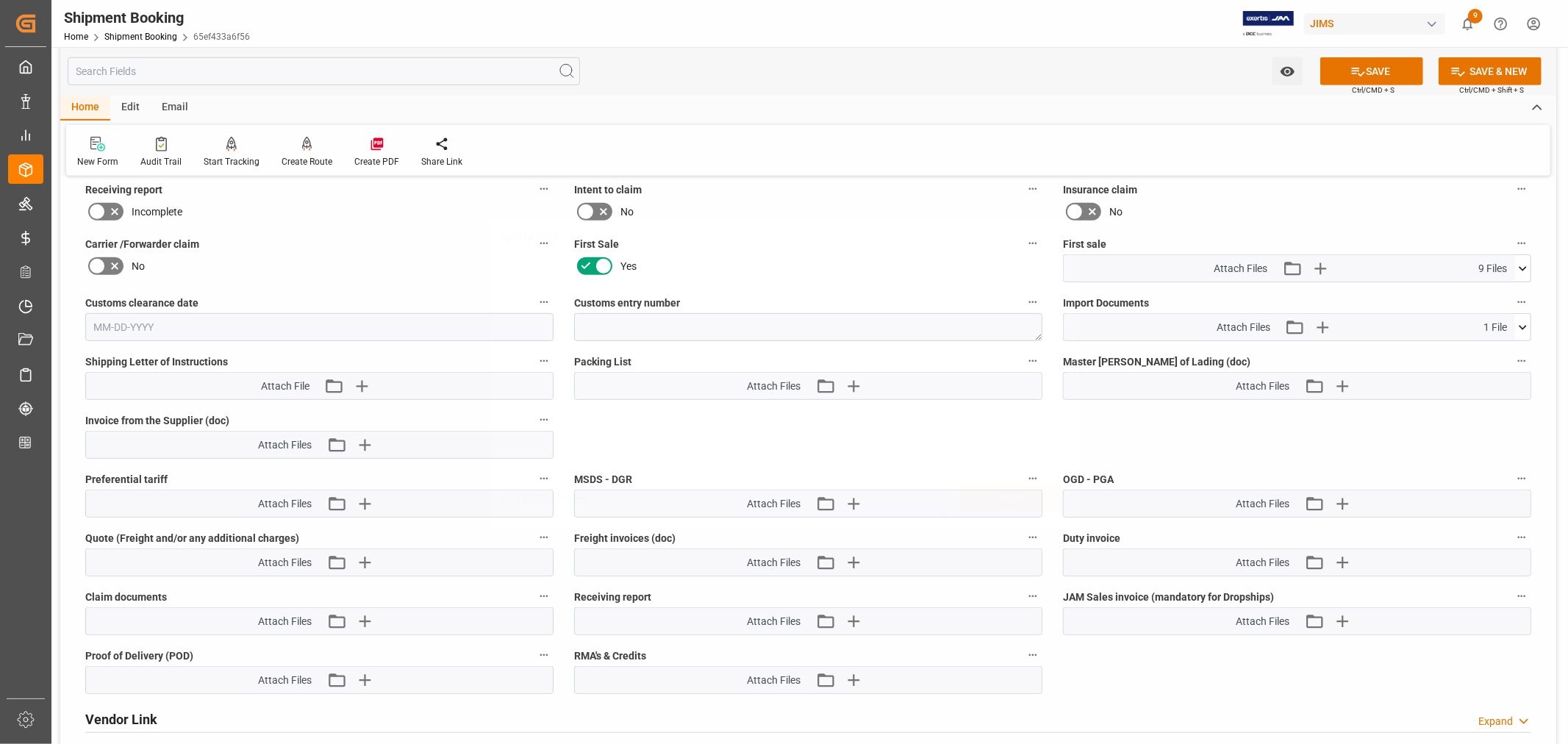
scroll to position [0, 0]
click at [1525, 325] on icon at bounding box center [1522, 327] width 15 height 15
click at [1323, 323] on icon "button" at bounding box center [1322, 327] width 14 height 14
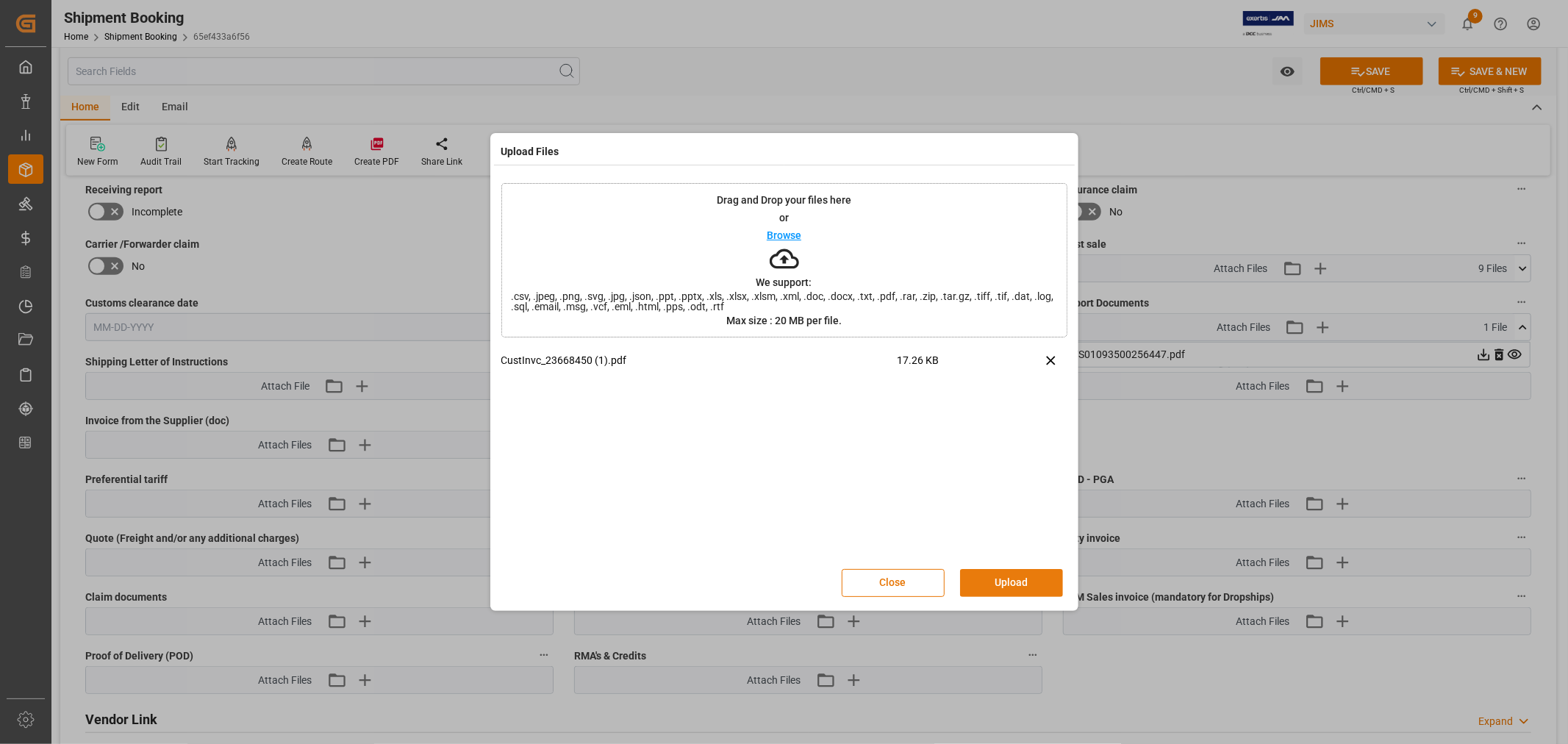
click at [1005, 577] on button "Upload" at bounding box center [1011, 582] width 103 height 28
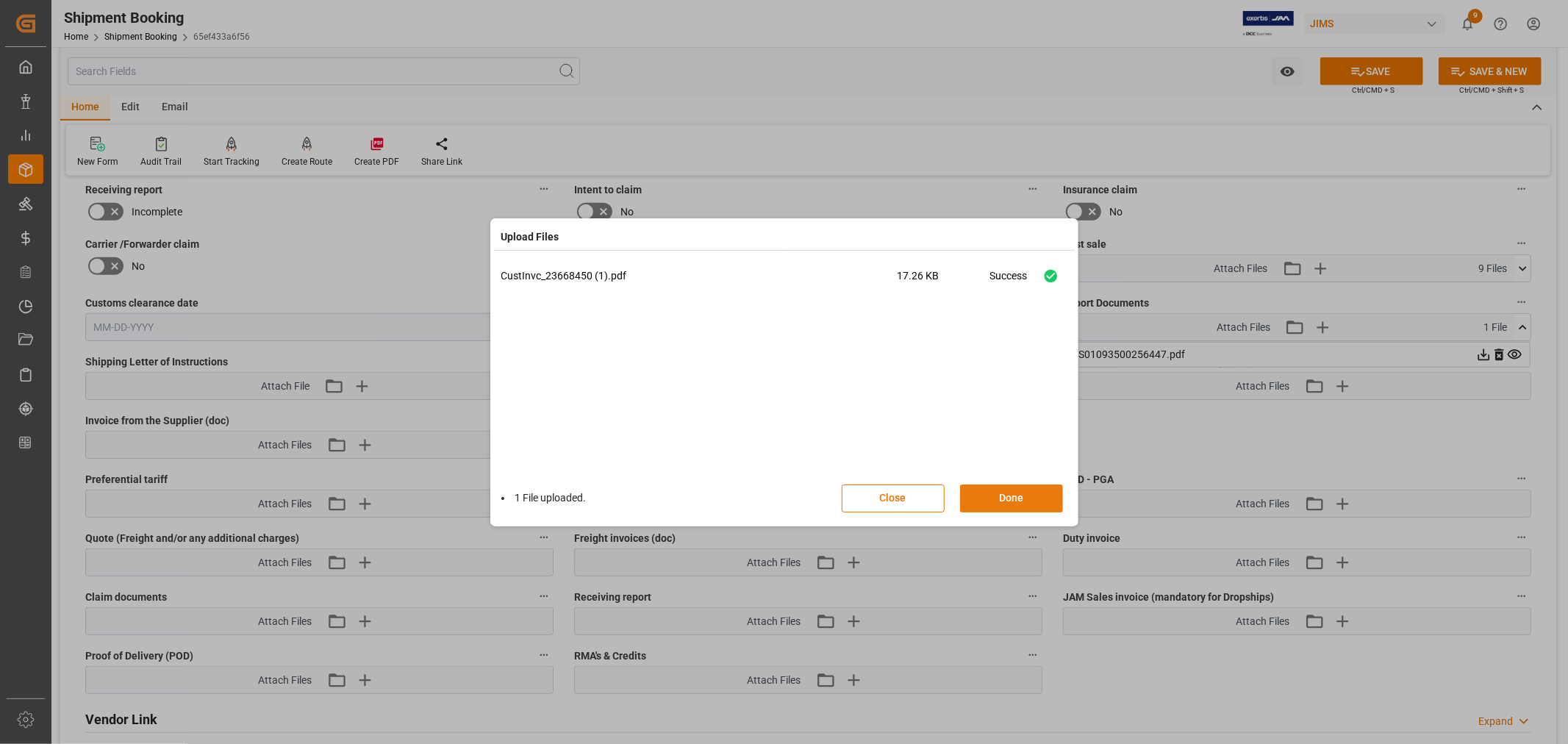
click at [998, 494] on button "Done" at bounding box center [1011, 498] width 103 height 28
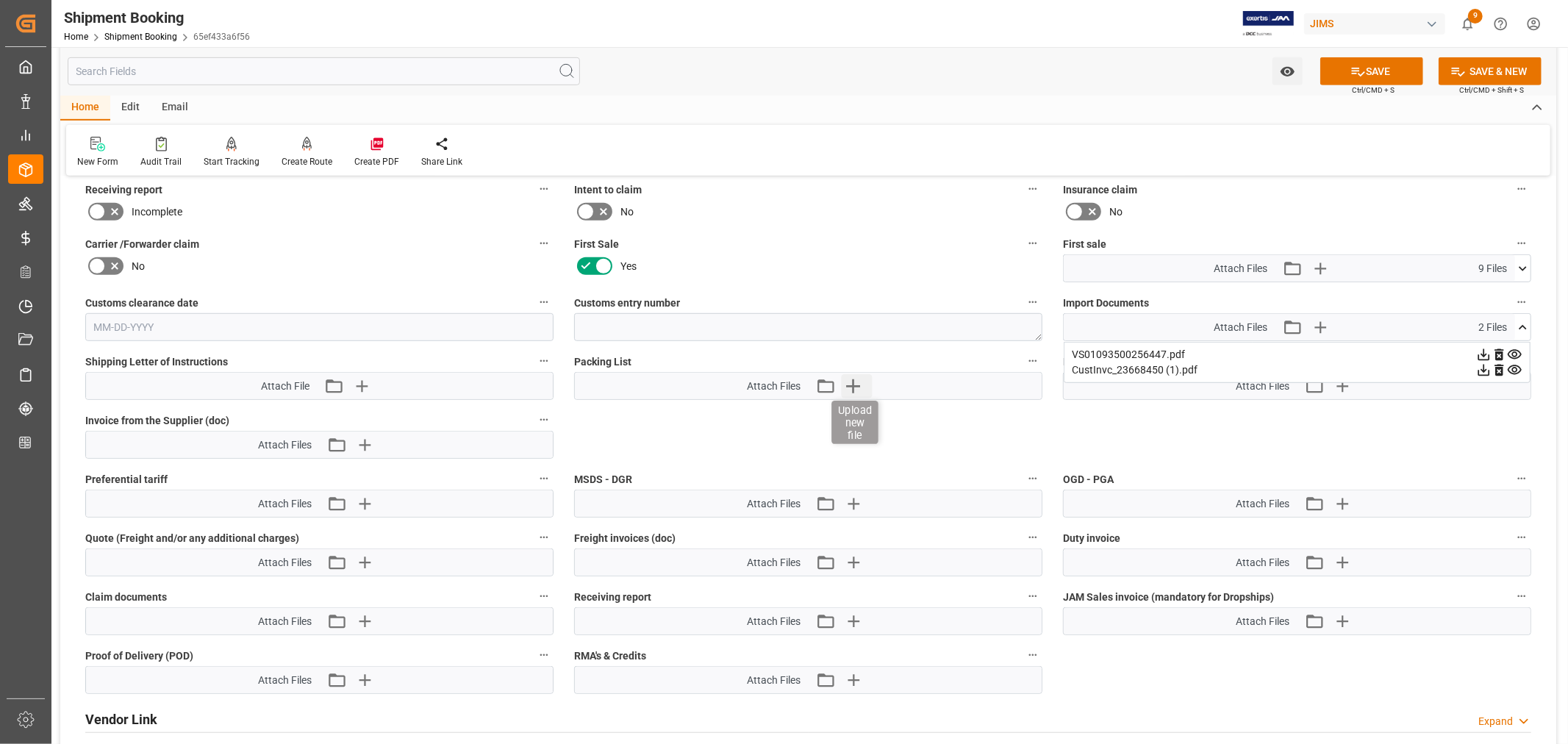
click at [850, 380] on icon "button" at bounding box center [852, 386] width 23 height 23
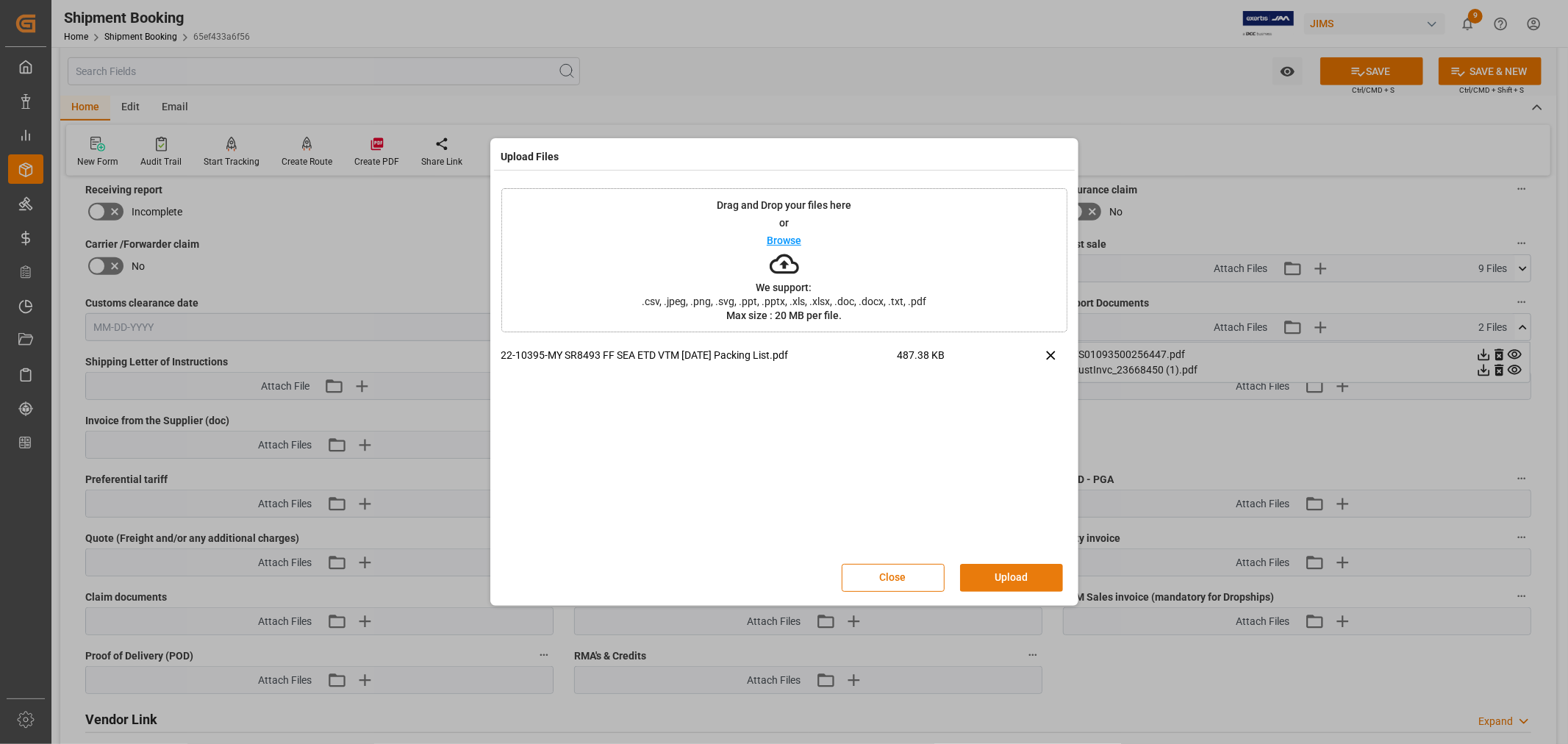
click at [994, 578] on button "Upload" at bounding box center [1011, 578] width 103 height 28
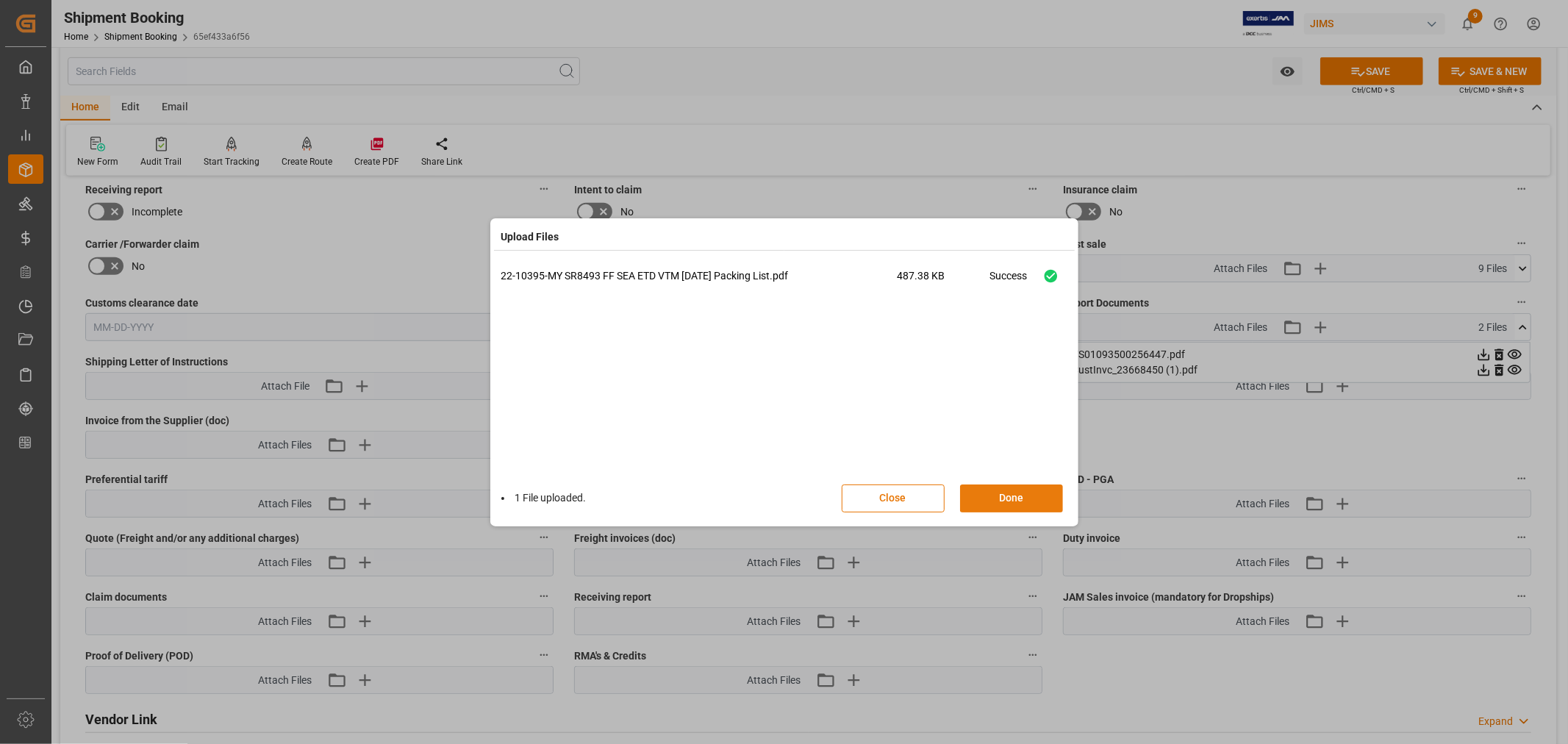
click at [1002, 496] on button "Done" at bounding box center [1011, 498] width 103 height 28
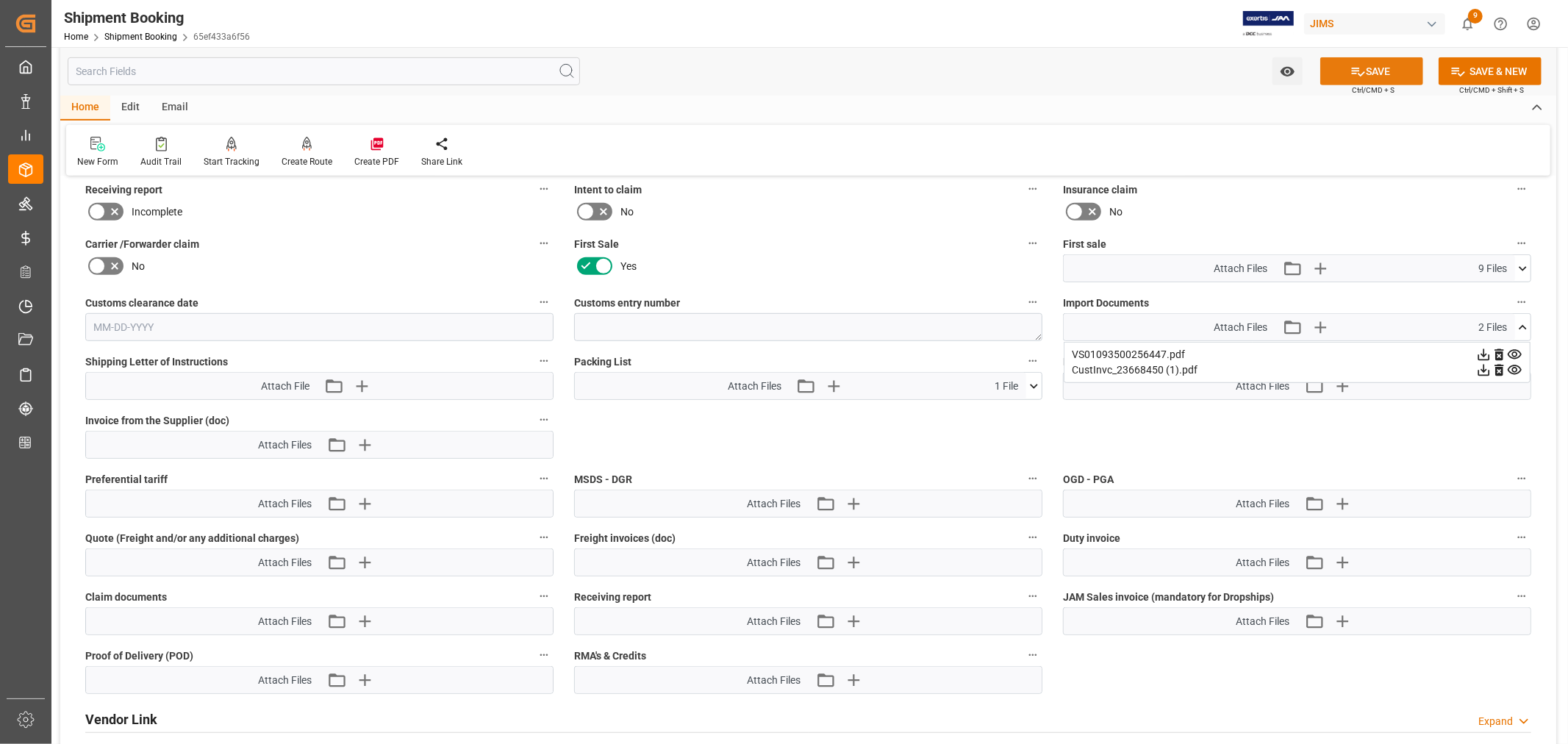
click at [1372, 77] on button "SAVE" at bounding box center [1372, 71] width 103 height 28
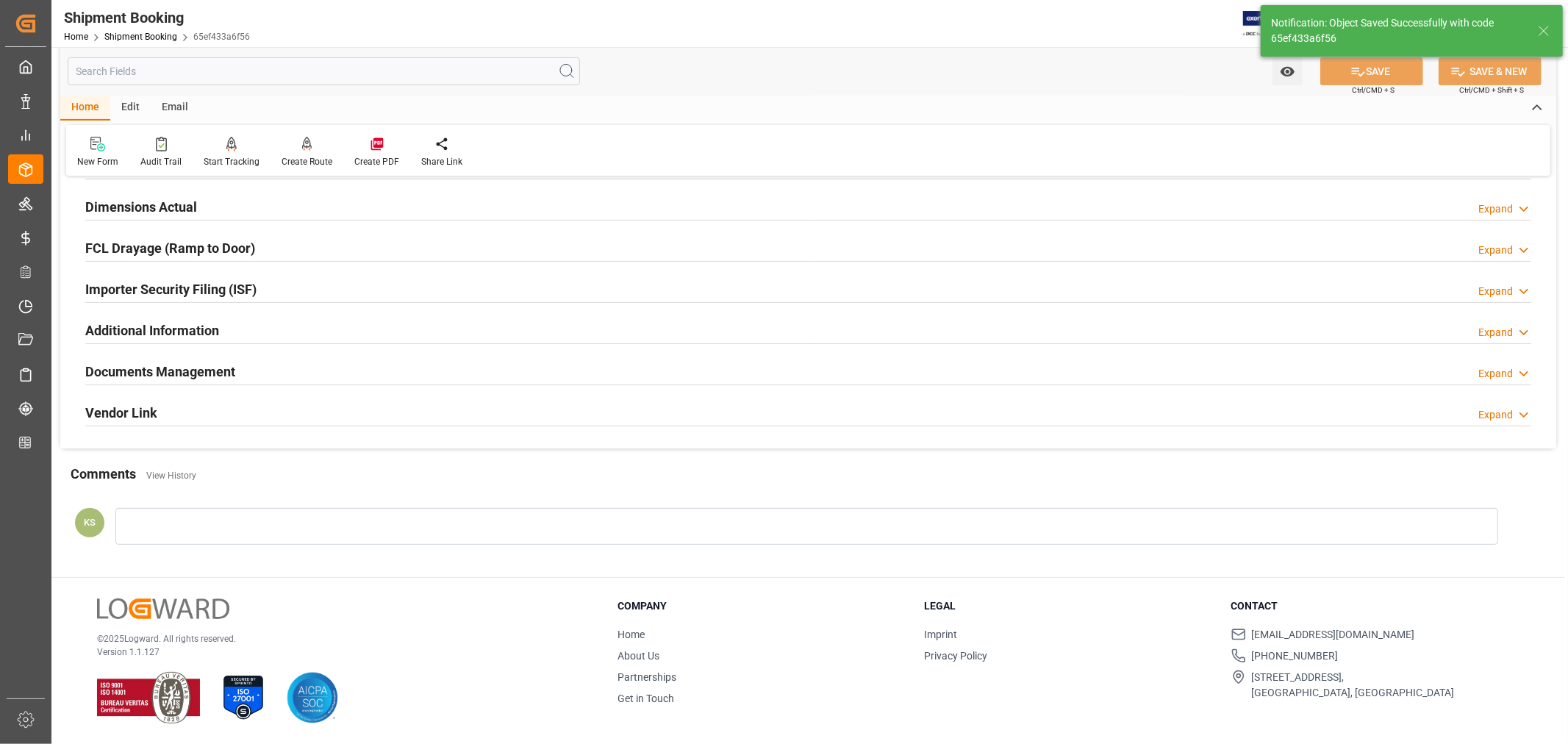
scroll to position [361, 0]
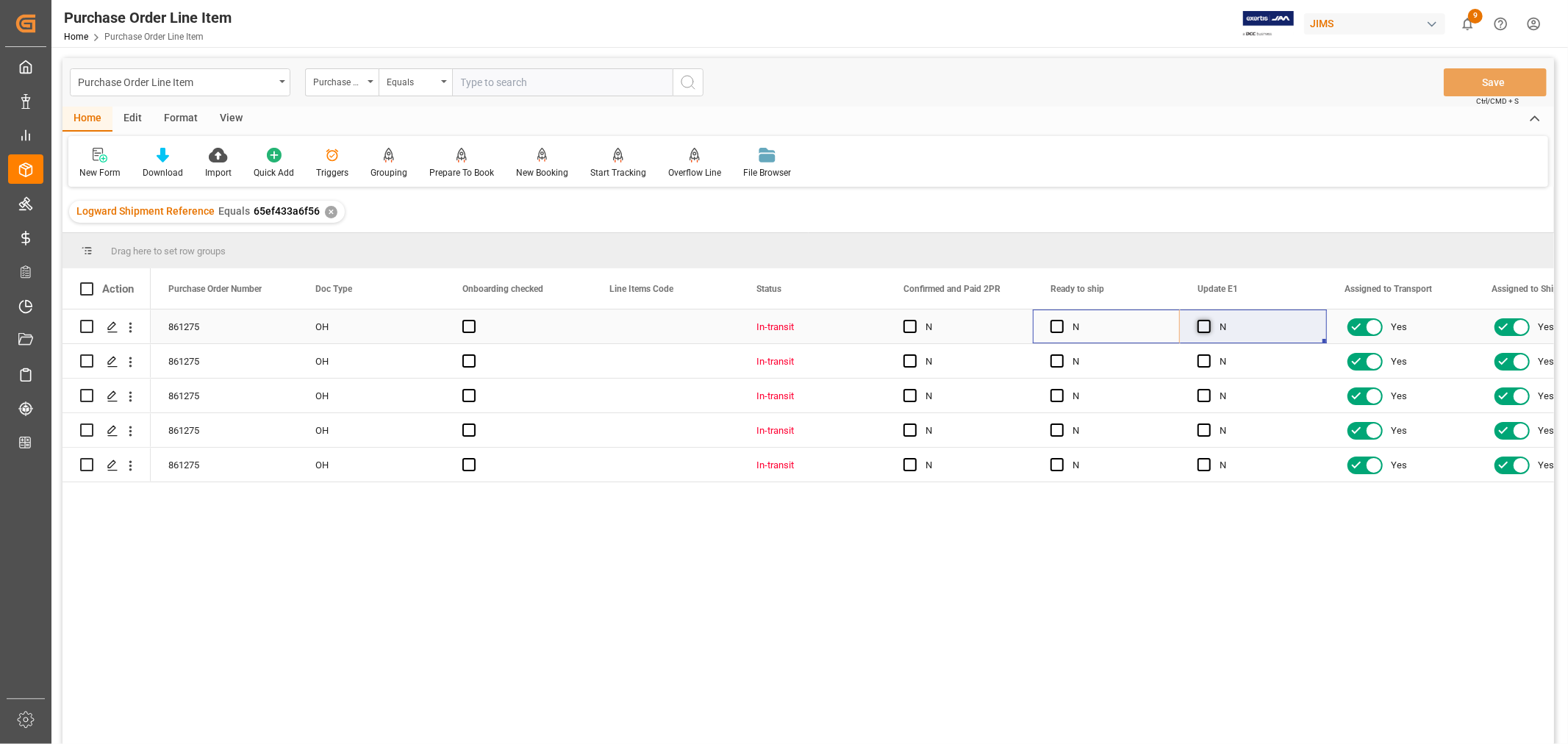
drag, startPoint x: 1058, startPoint y: 325, endPoint x: 1208, endPoint y: 324, distance: 150.0
click at [1061, 326] on span "Press SPACE to select this row." at bounding box center [1057, 326] width 14 height 14
click at [1062, 320] on input "Press SPACE to select this row." at bounding box center [1062, 320] width 0 height 0
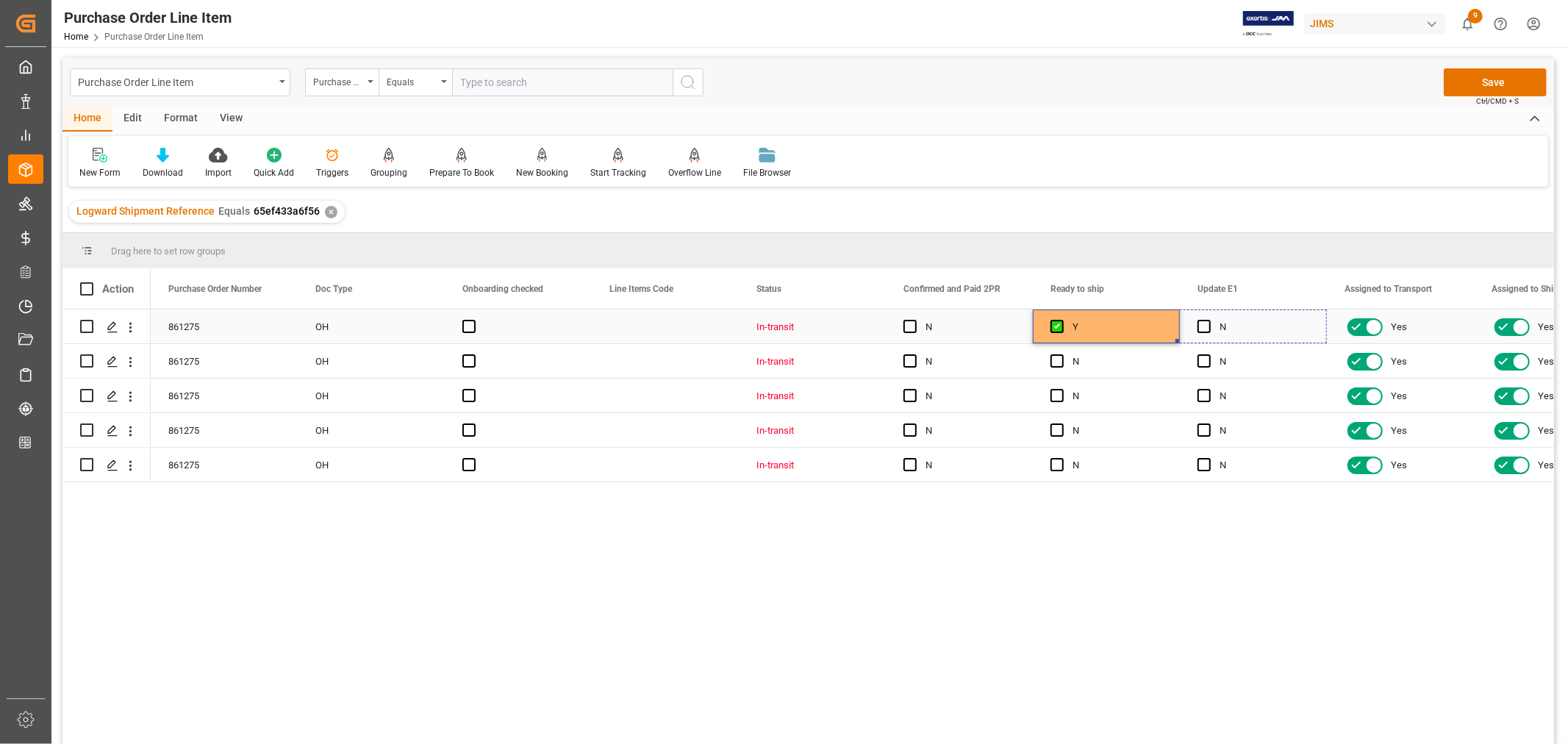
drag, startPoint x: 1176, startPoint y: 341, endPoint x: 1279, endPoint y: 336, distance: 103.1
drag, startPoint x: 1325, startPoint y: 339, endPoint x: 1314, endPoint y: 463, distance: 124.5
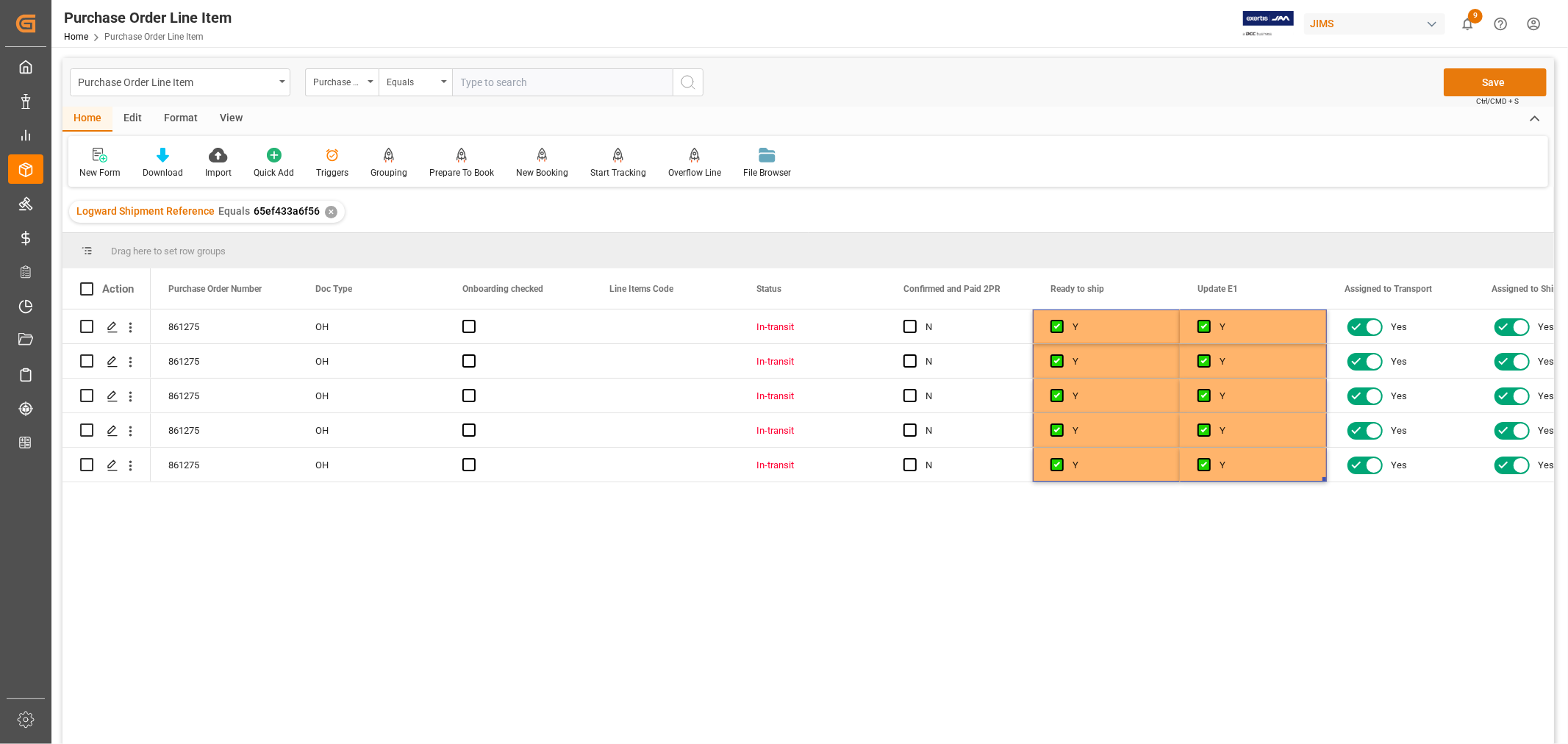
click at [1494, 84] on button "Save" at bounding box center [1495, 82] width 103 height 28
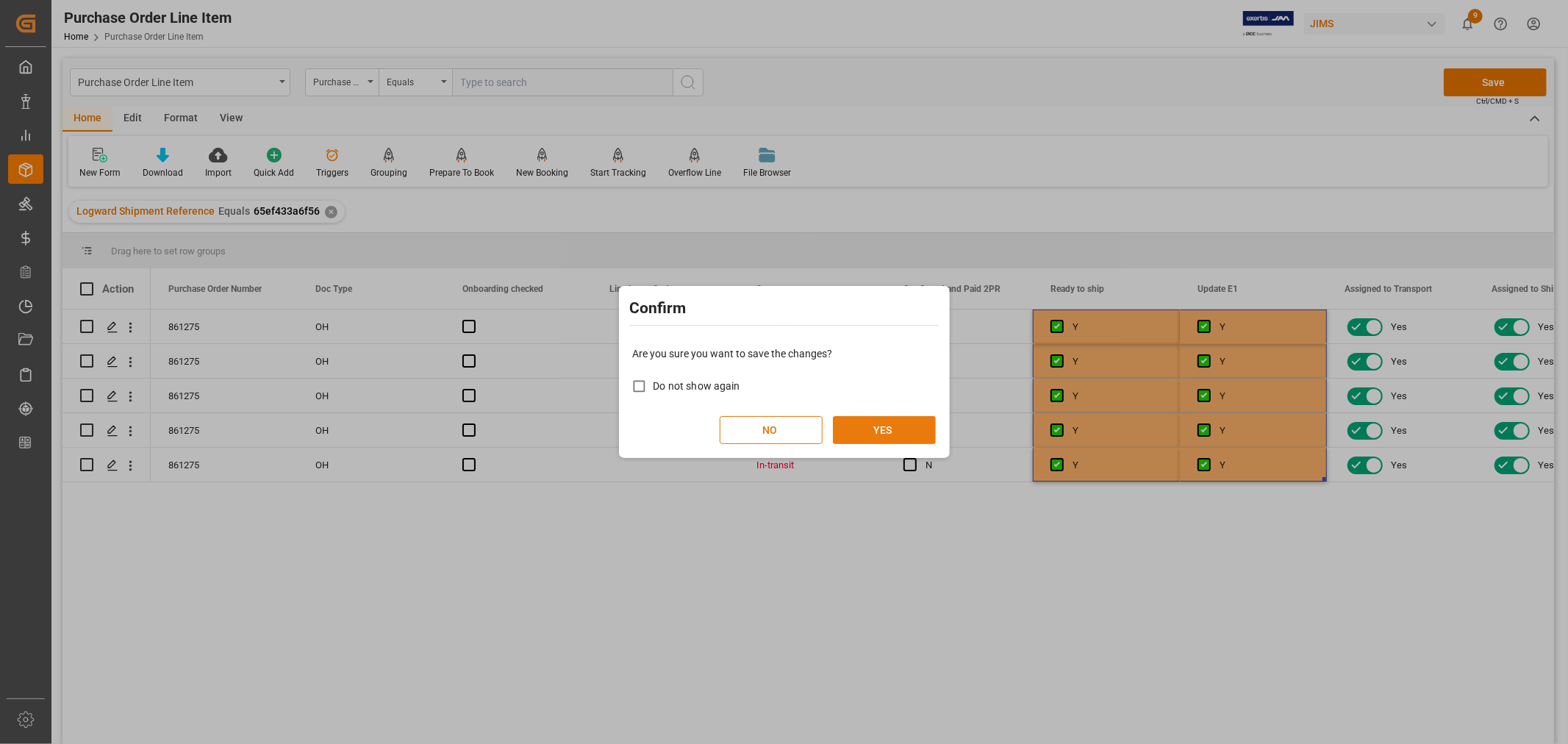
click at [881, 434] on button "YES" at bounding box center [884, 430] width 103 height 28
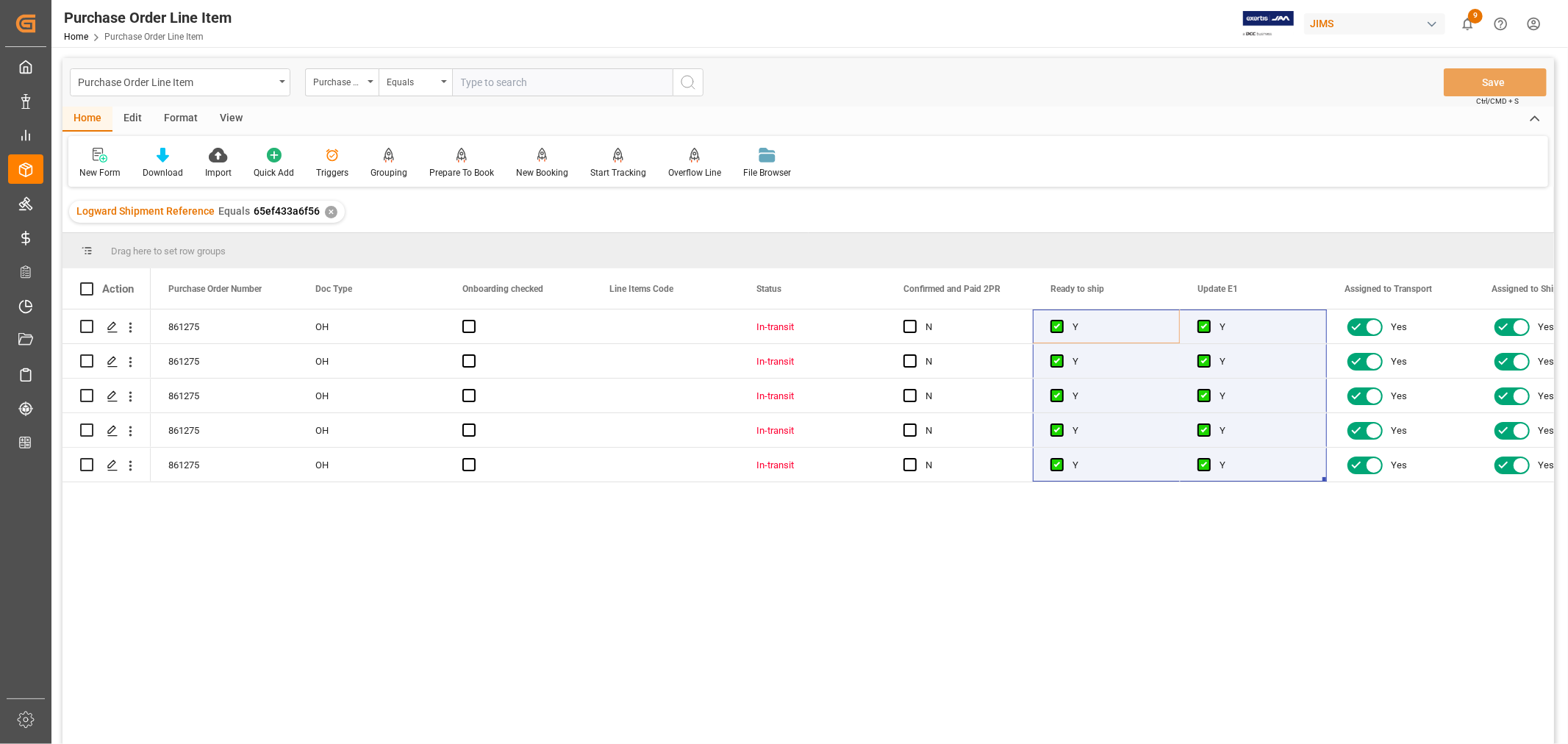
click at [232, 114] on div "View" at bounding box center [231, 118] width 45 height 25
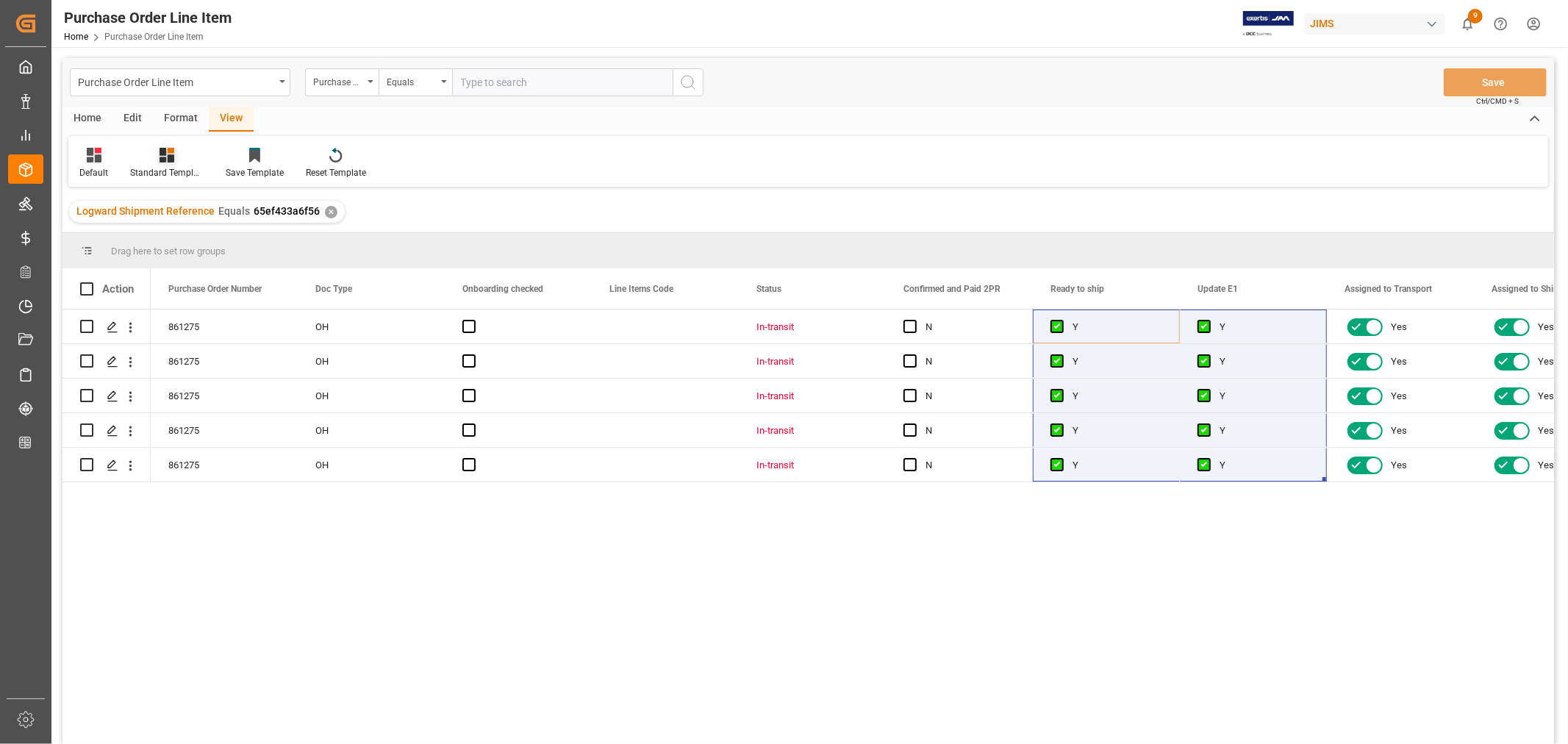
click at [170, 163] on div "Standard Templates" at bounding box center [166, 163] width 95 height 32
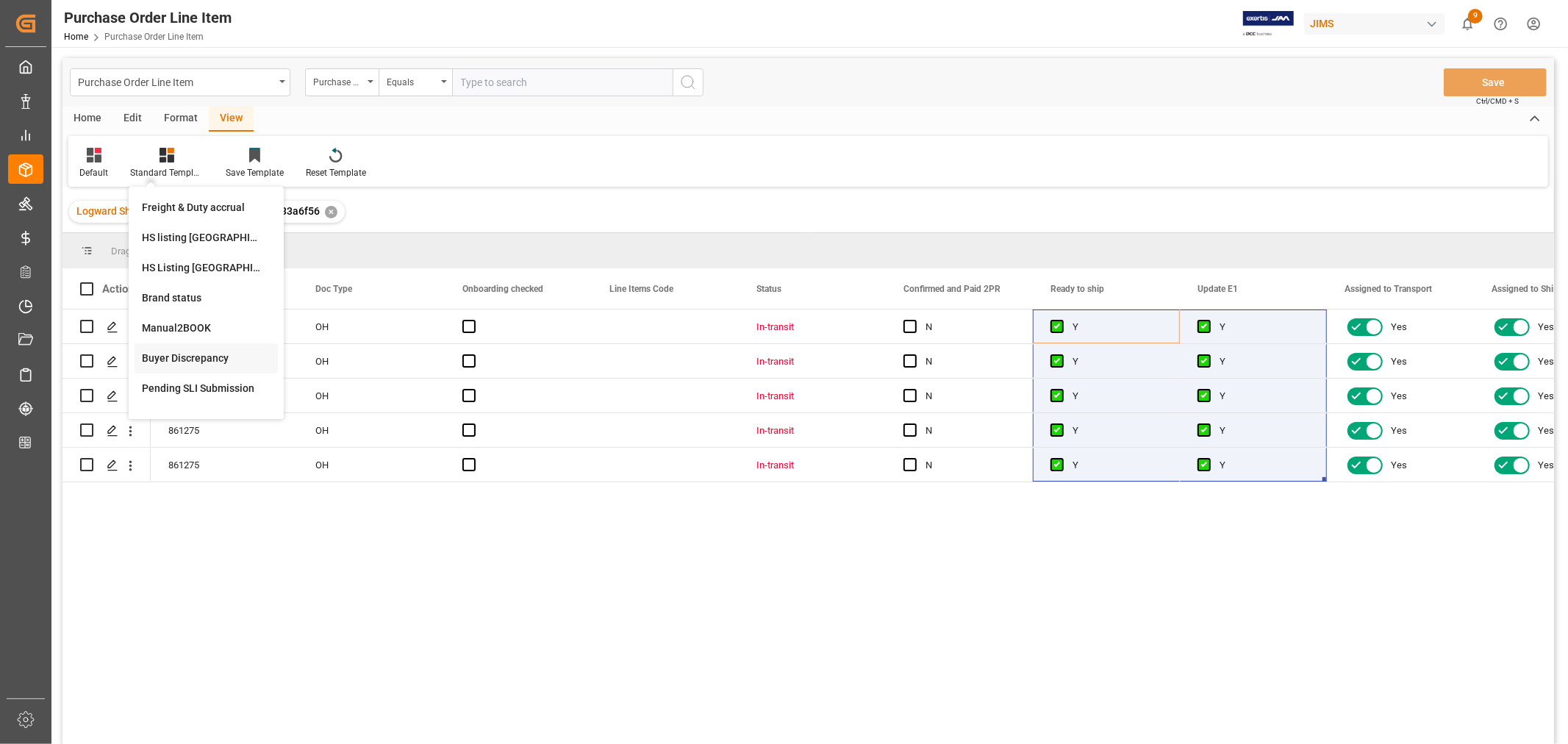
click at [191, 358] on div "Buyer Discrepancy" at bounding box center [206, 358] width 129 height 15
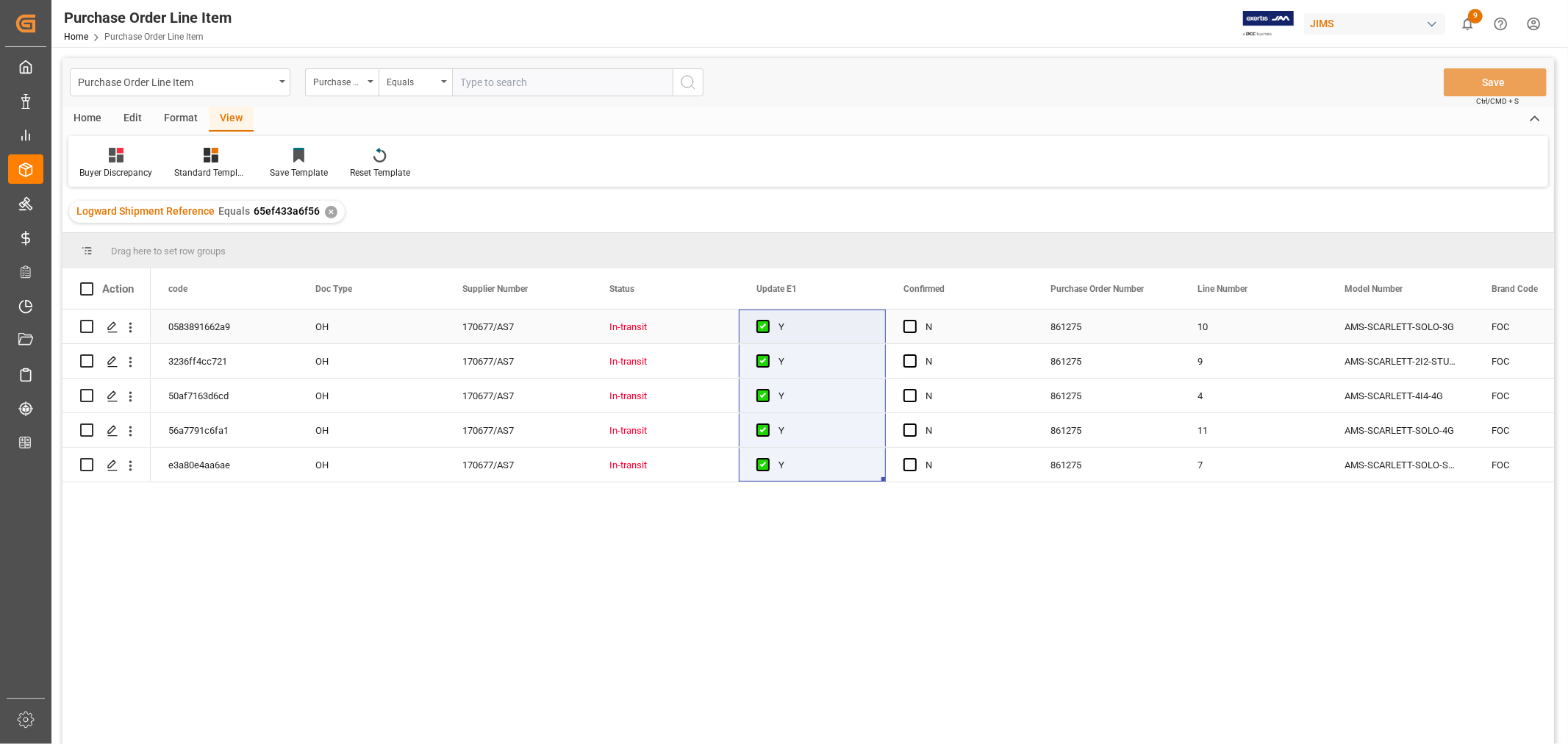
click at [981, 325] on div "N" at bounding box center [970, 327] width 90 height 34
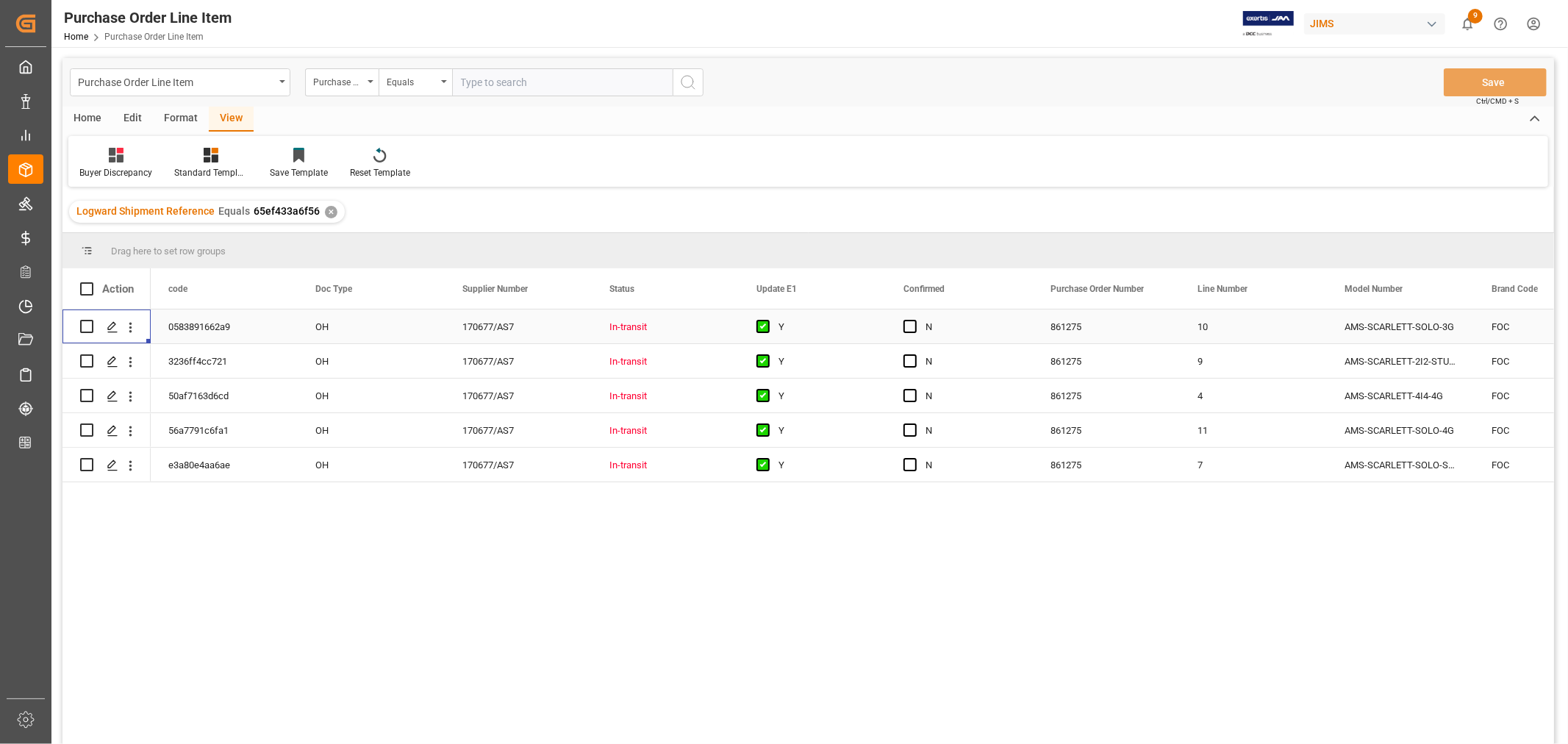
click at [907, 328] on span "Press SPACE to select this row." at bounding box center [910, 326] width 14 height 14
click at [914, 320] on input "Press SPACE to select this row." at bounding box center [914, 320] width 0 height 0
drag, startPoint x: 1030, startPoint y: 341, endPoint x: 1030, endPoint y: 444, distance: 103.0
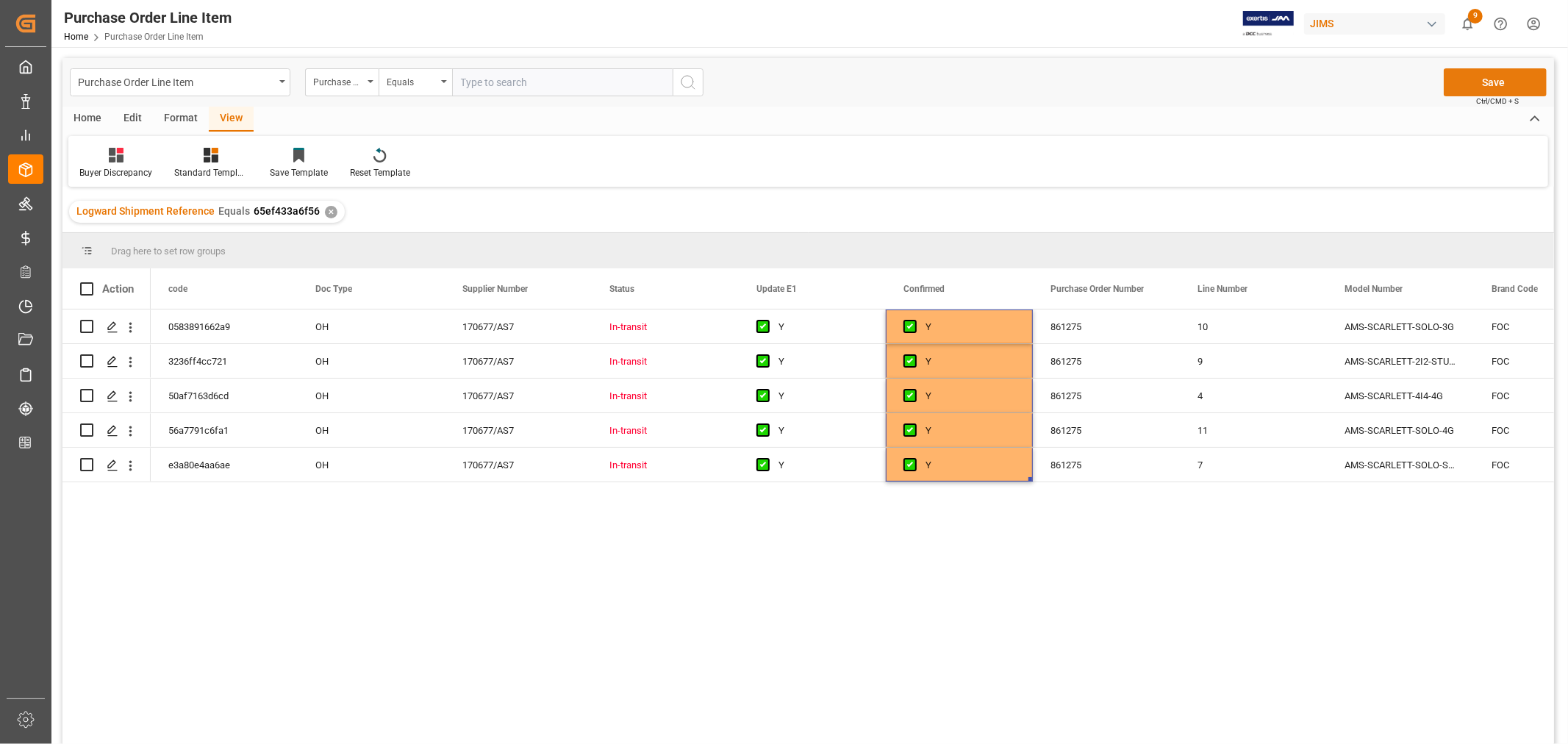
click at [1476, 86] on button "Save" at bounding box center [1495, 82] width 103 height 28
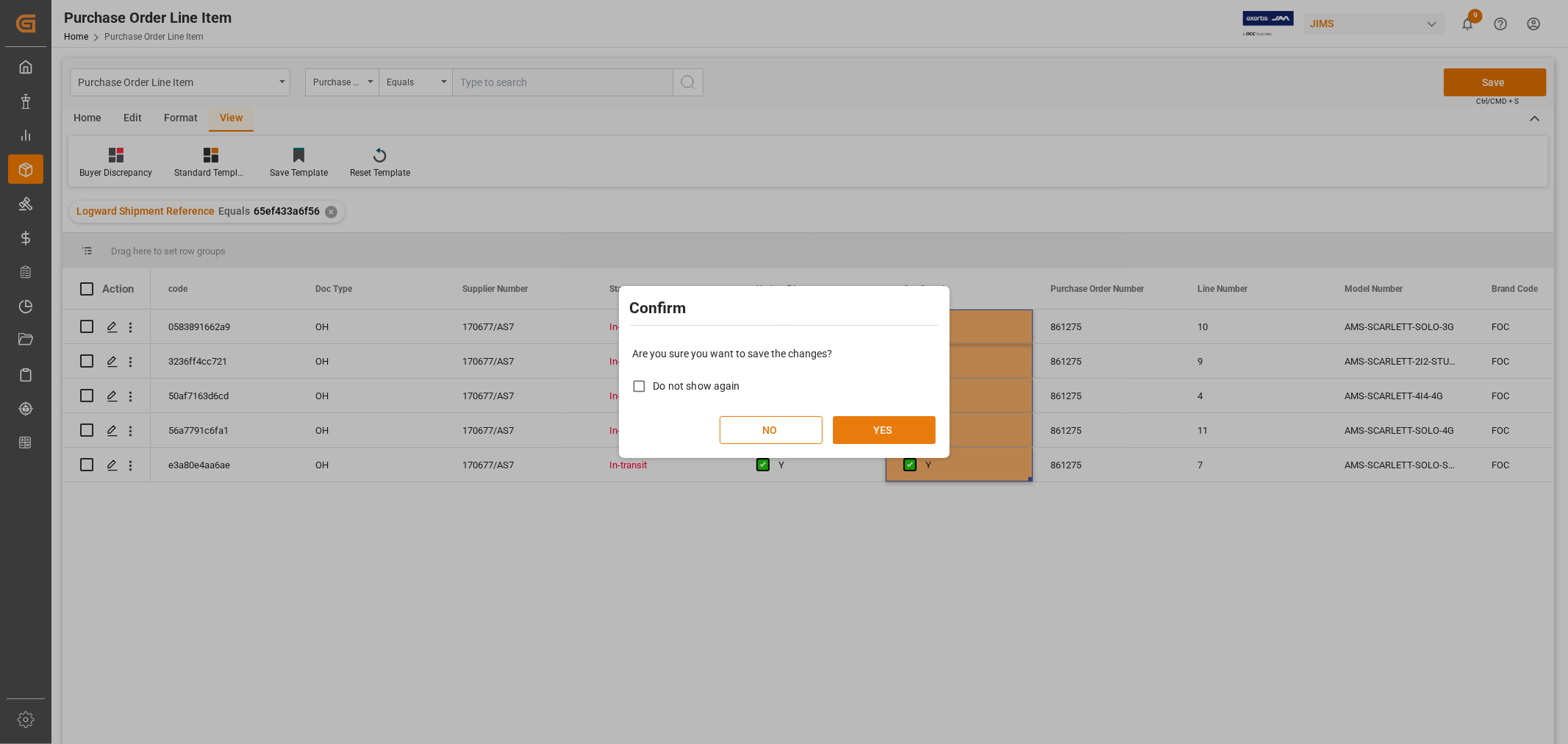
click at [875, 426] on button "YES" at bounding box center [884, 430] width 103 height 28
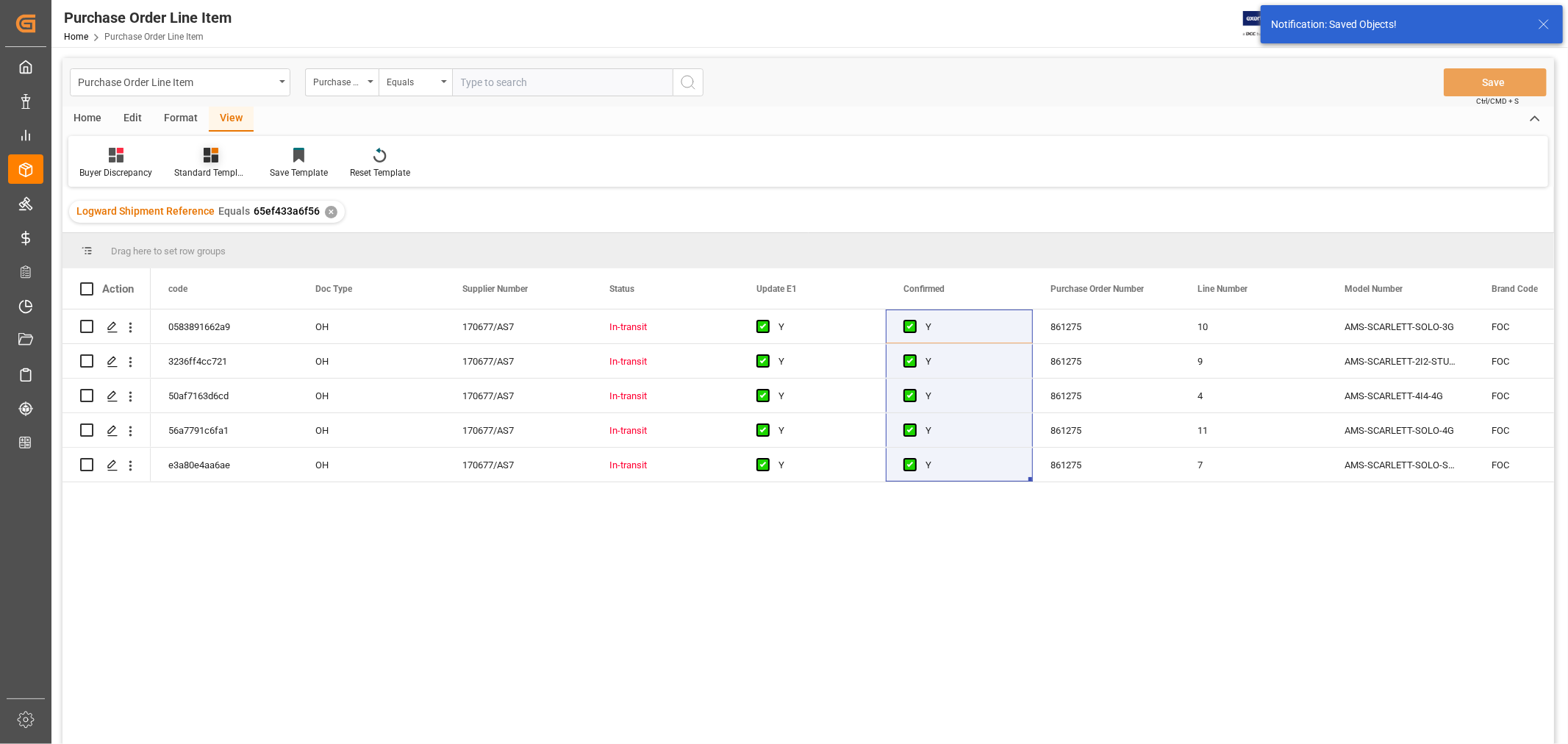
click at [203, 167] on div "Standard Templates" at bounding box center [211, 173] width 74 height 14
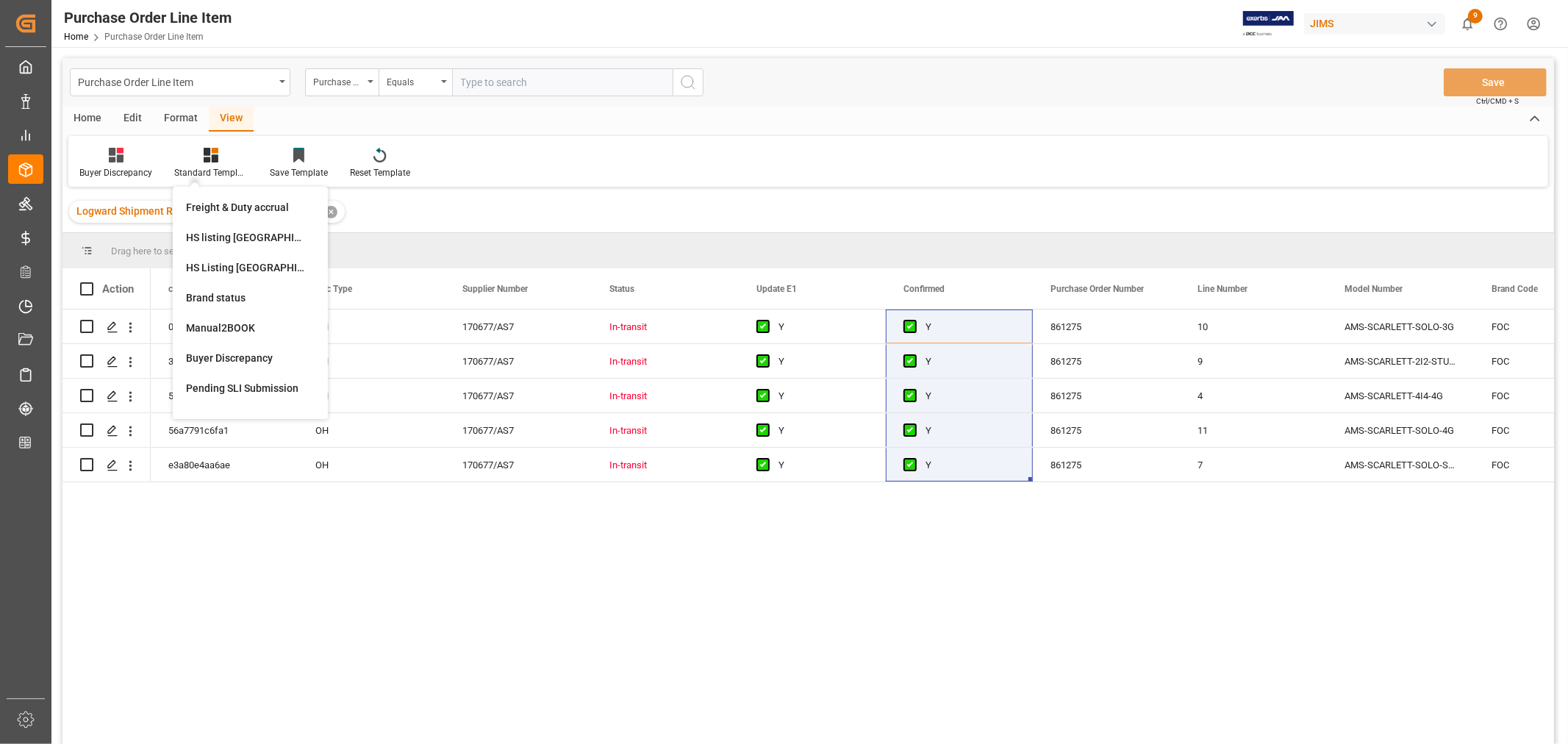
click at [231, 232] on div "HS listing USA" at bounding box center [250, 238] width 129 height 15
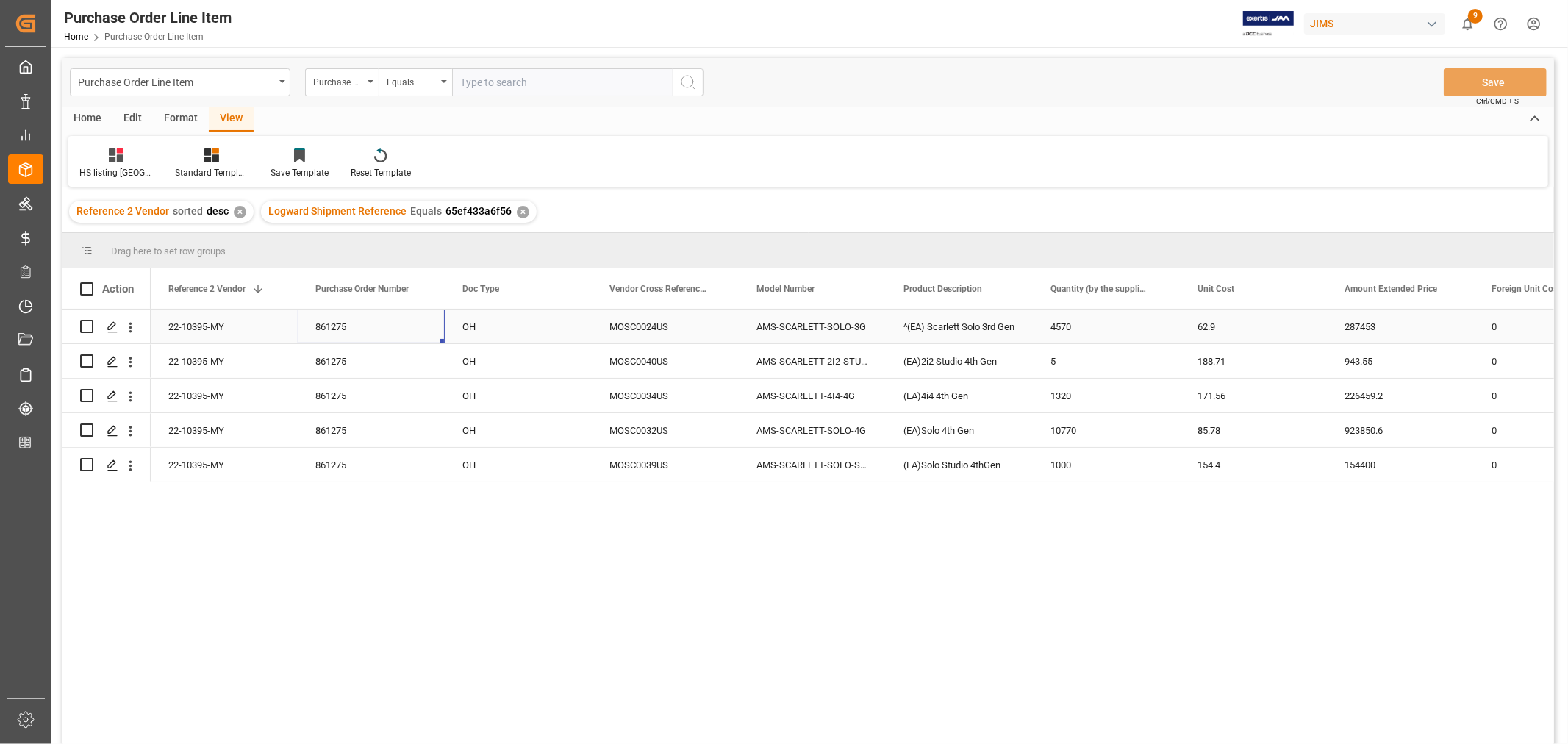
click at [380, 322] on div "861275" at bounding box center [371, 326] width 147 height 34
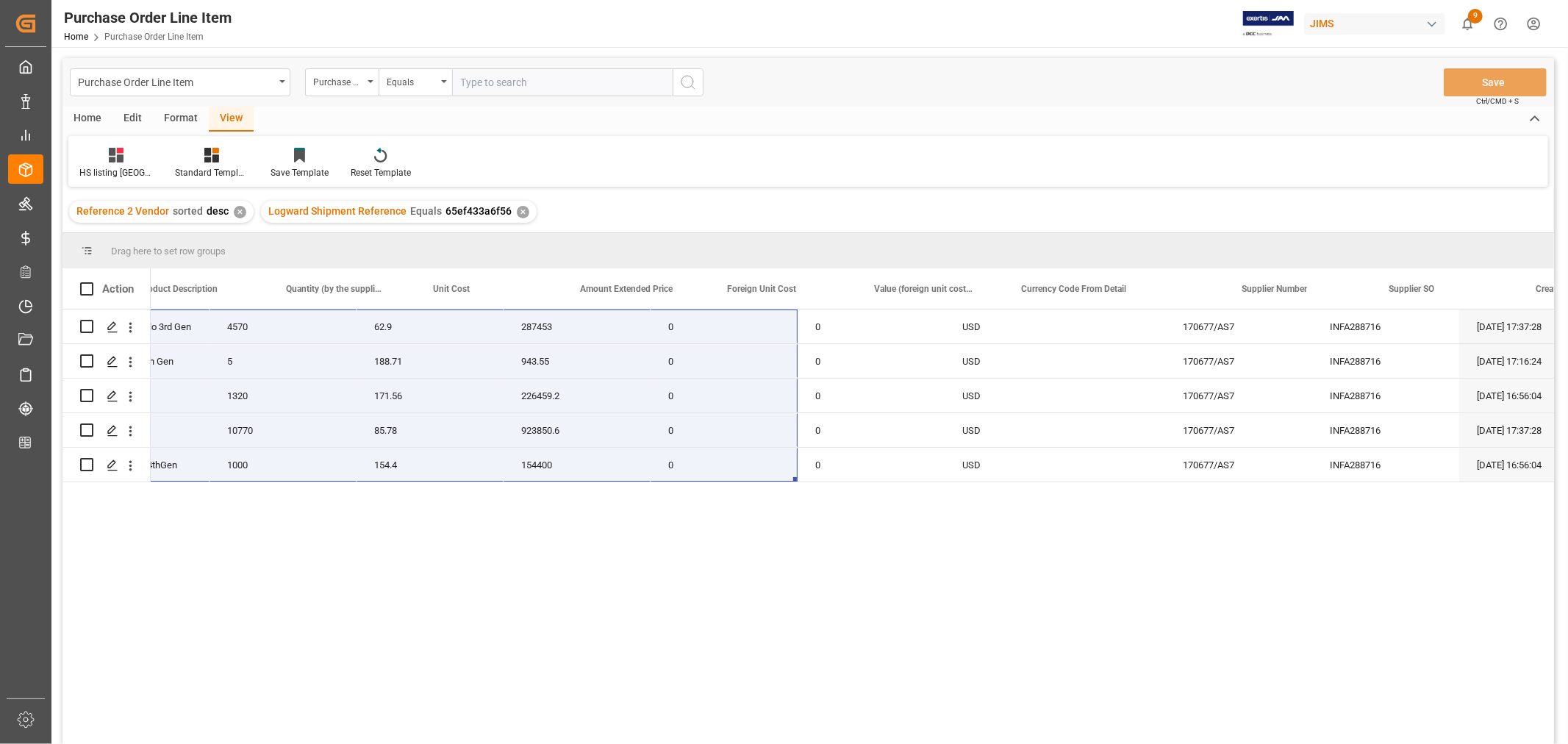
scroll to position [0, 1022]
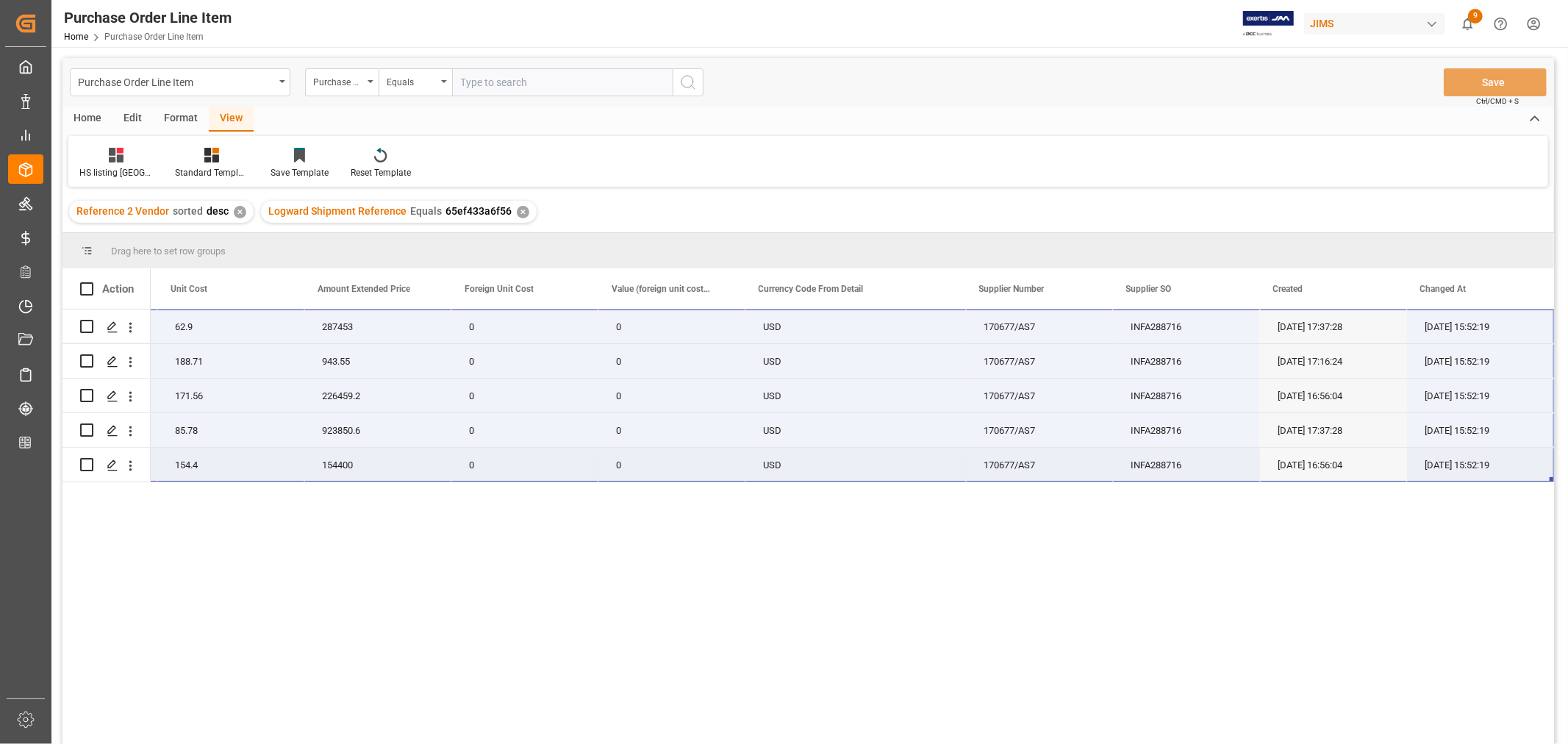
drag, startPoint x: 206, startPoint y: 317, endPoint x: 1469, endPoint y: 464, distance: 1271.5
click at [1469, 463] on div "22-10395-MY ^(EA) Scarlett Solo 3rd Gen 4570 62.9 287453 0 0 USD 170677/AS7 INF…" at bounding box center [341, 396] width 2426 height 173
